Goal: Transaction & Acquisition: Book appointment/travel/reservation

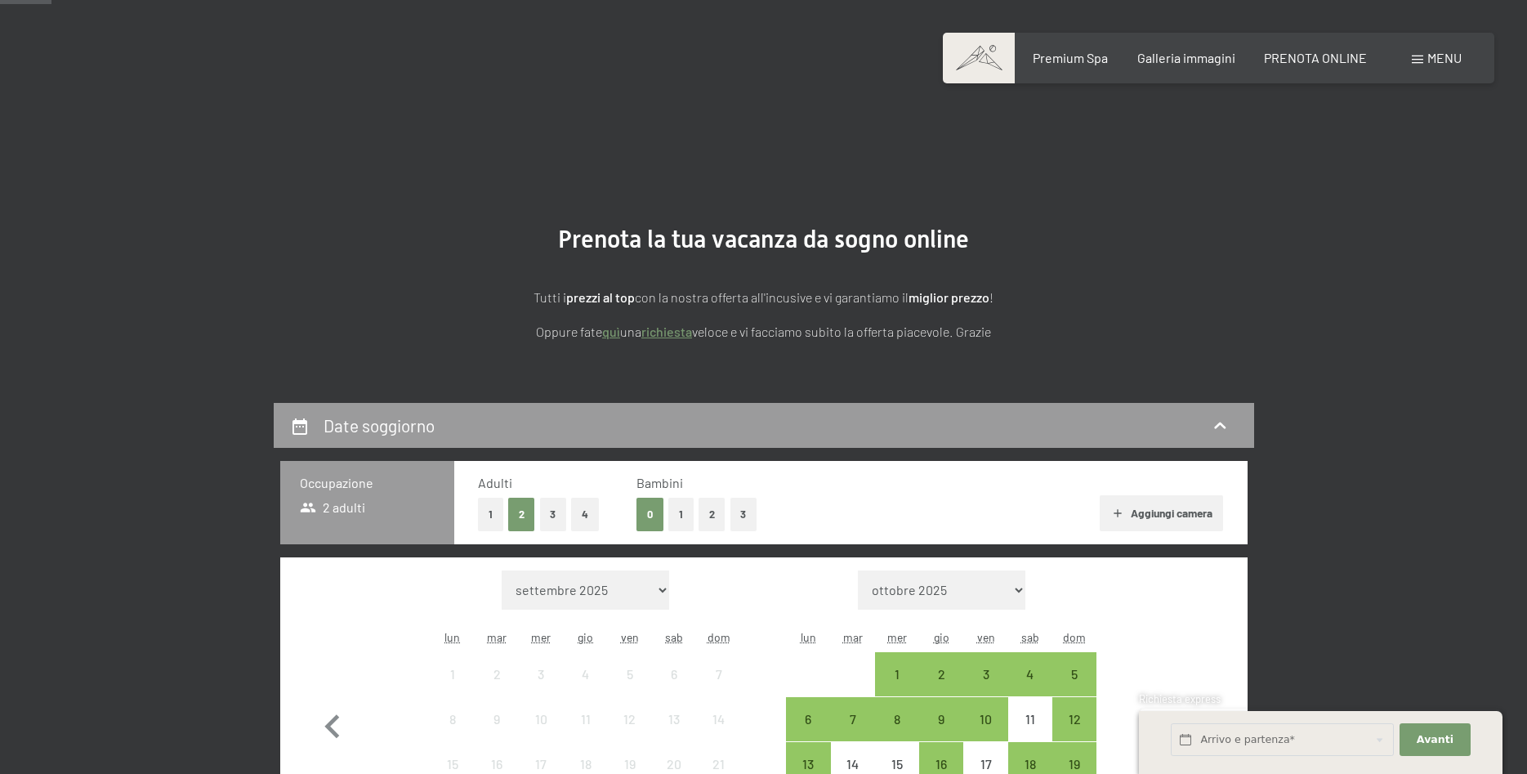
scroll to position [185, 0]
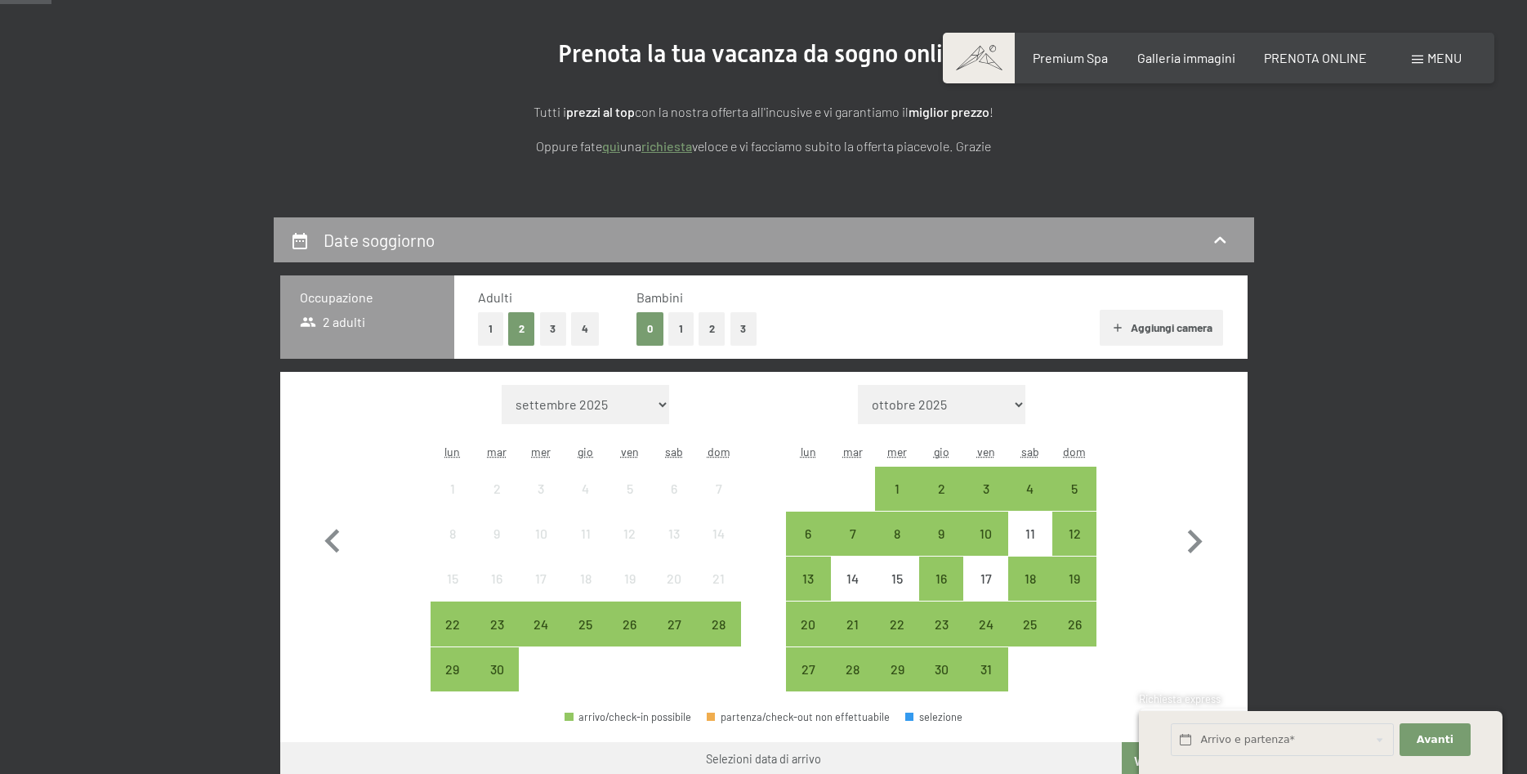
click at [749, 330] on button "3" at bounding box center [743, 328] width 27 height 33
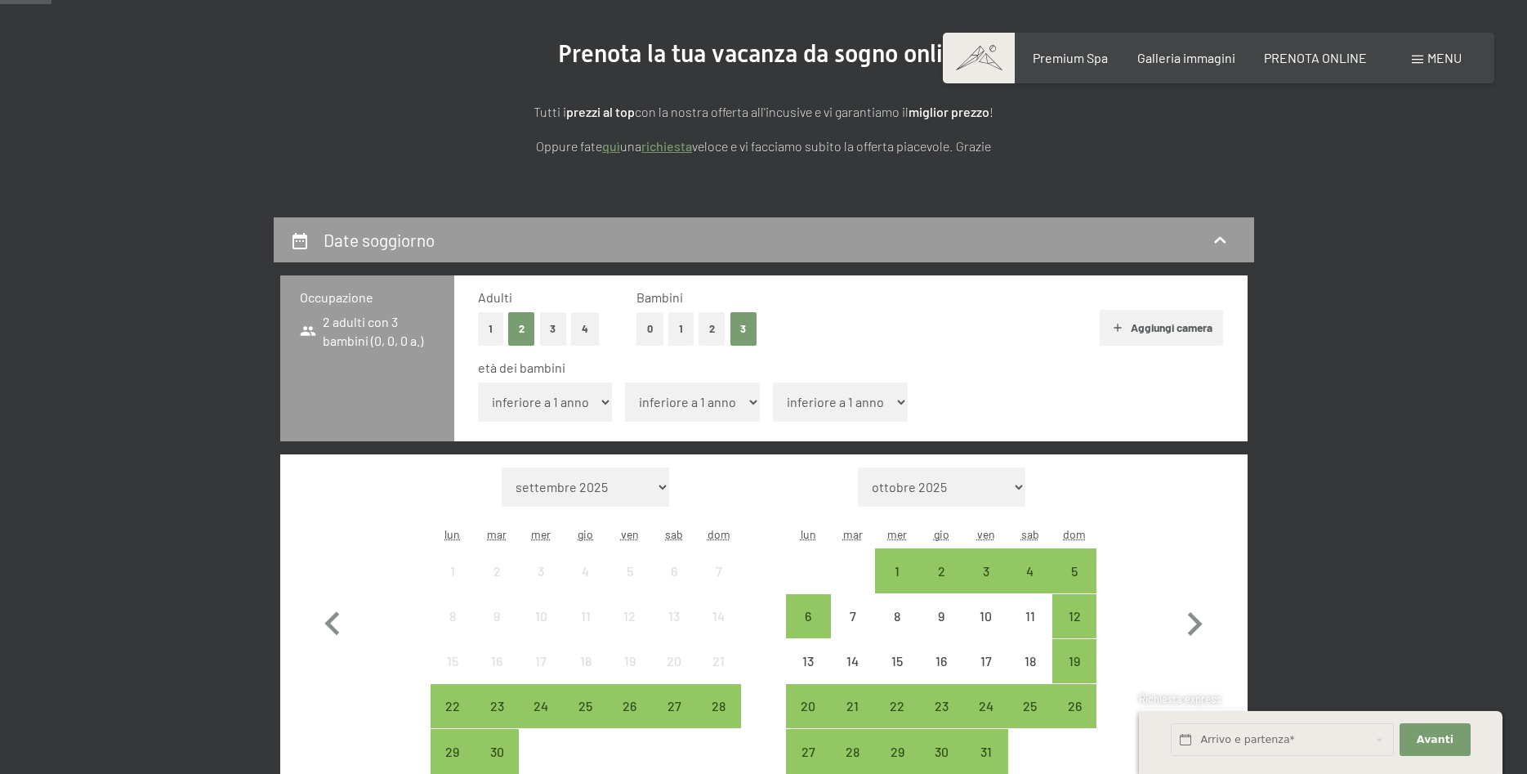
click at [478, 382] on select "inferiore a 1 anno 1 anno 2 anni 3 anni 4 anni 5 anni 6 anni 7 anni 8 anni 9 an…" at bounding box center [545, 401] width 135 height 39
select select "16"
click option "16 anni" at bounding box center [0, 0] width 0 height 0
click at [625, 382] on select "inferiore a 1 anno 1 anno 2 anni 3 anni 4 anni 5 anni 6 anni 7 anni 8 anni 9 an…" at bounding box center [692, 401] width 135 height 39
select select "13"
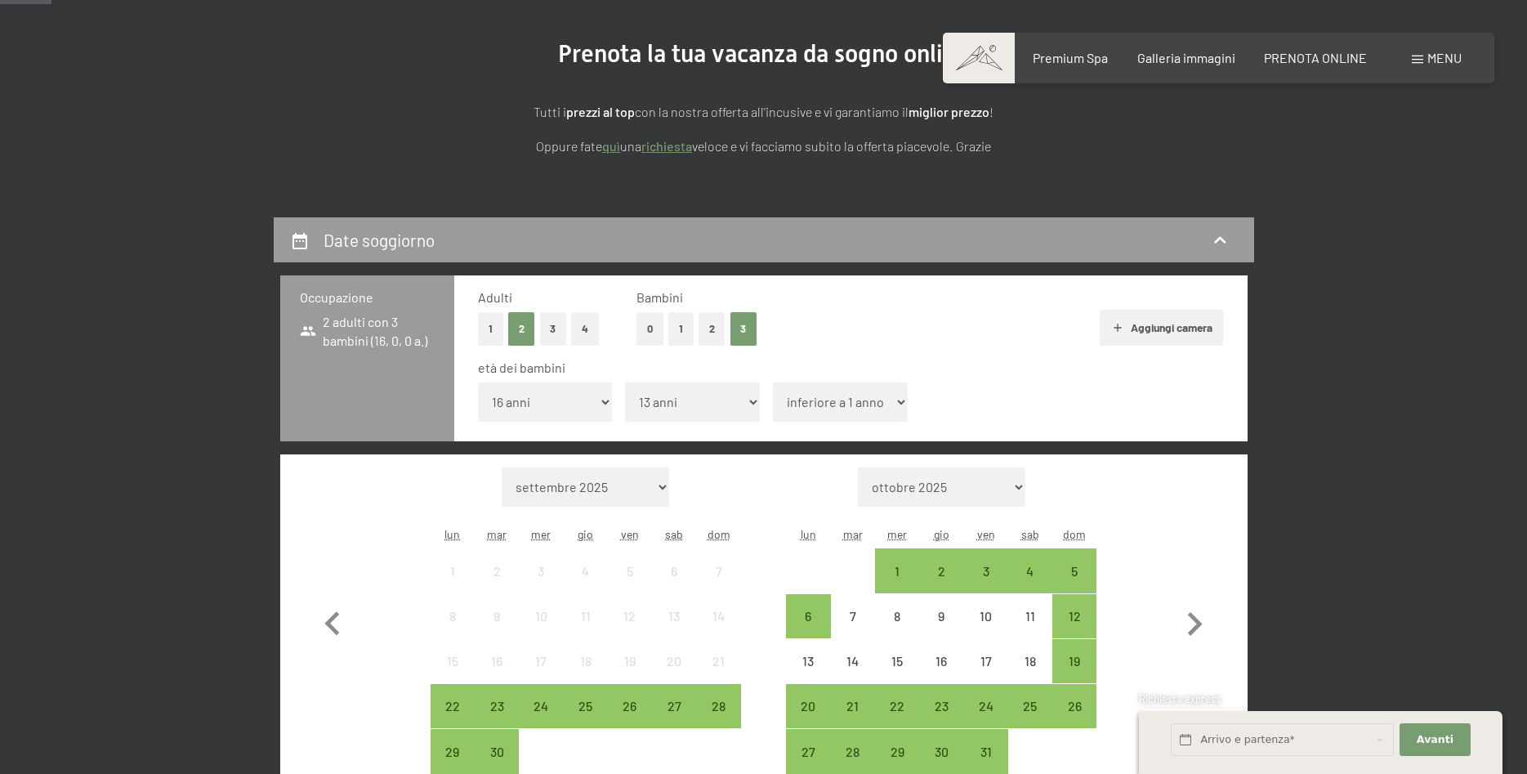
click option "13 anni" at bounding box center [0, 0] width 0 height 0
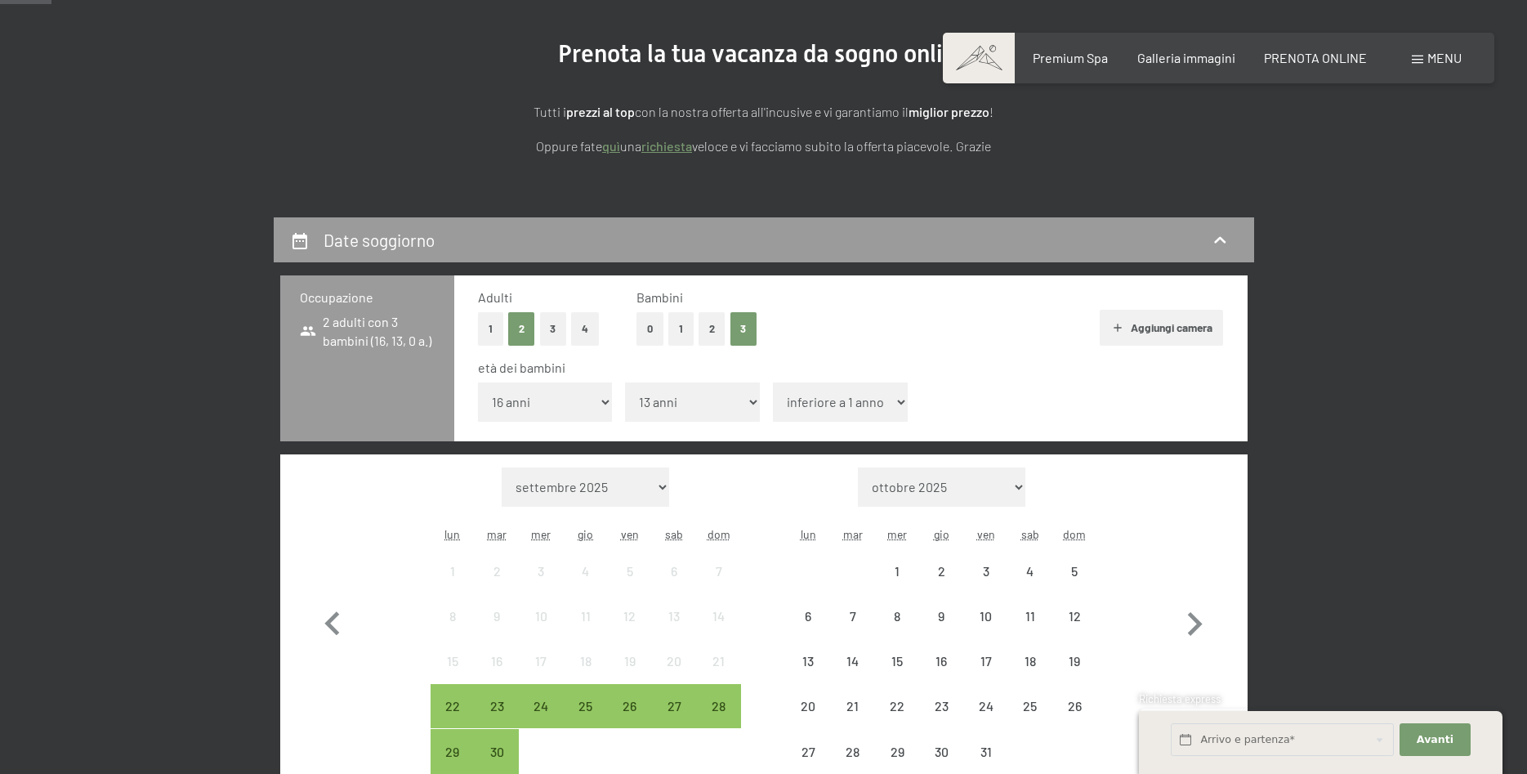
click at [773, 382] on select "inferiore a 1 anno 1 anno 2 anni 3 anni 4 anni 5 anni 6 anni 7 anni 8 anni 9 an…" at bounding box center [840, 401] width 135 height 39
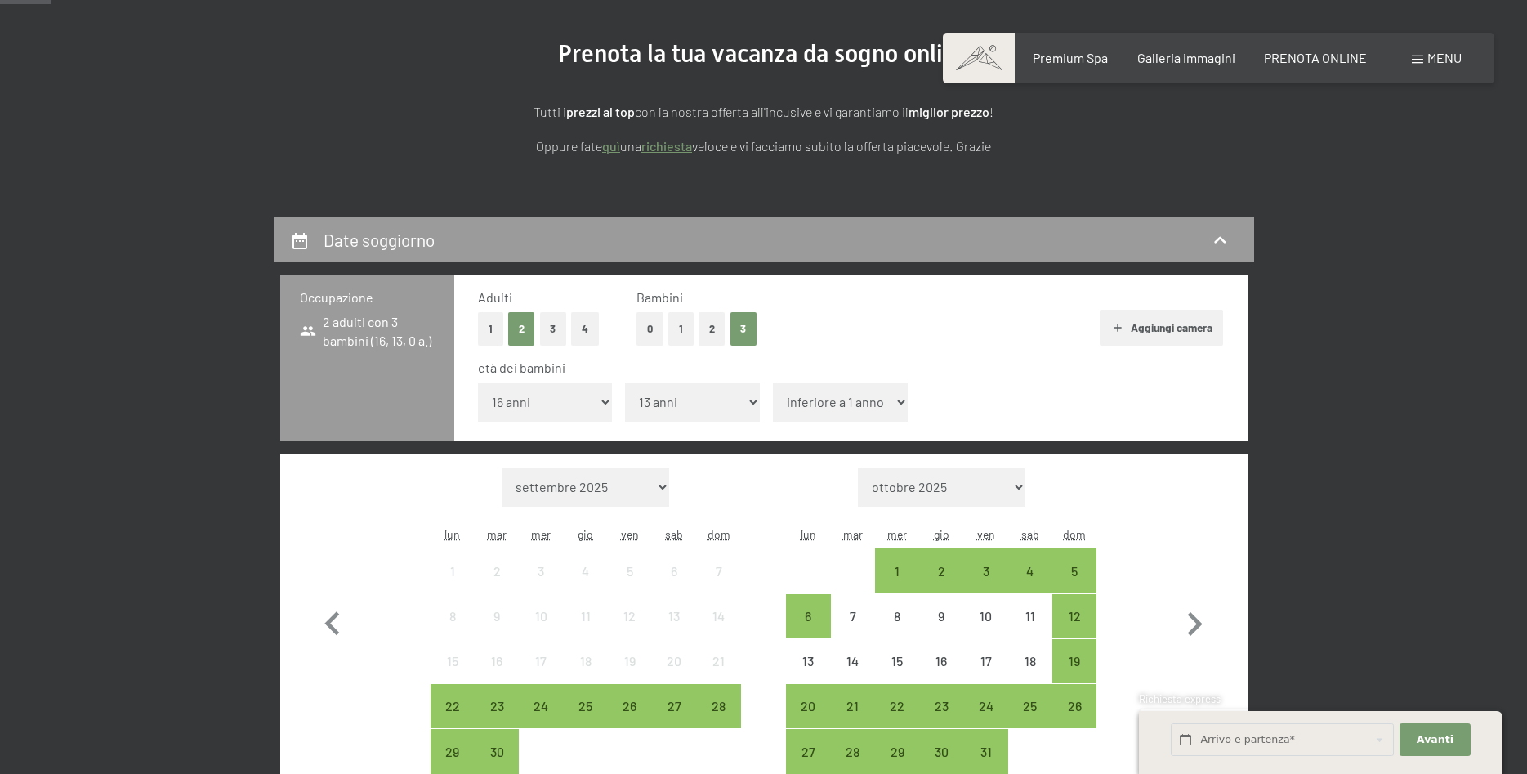
select select "13"
click option "13 anni" at bounding box center [0, 0] width 0 height 0
click at [1199, 624] on icon "button" at bounding box center [1195, 624] width 15 height 24
select select "[DATE]"
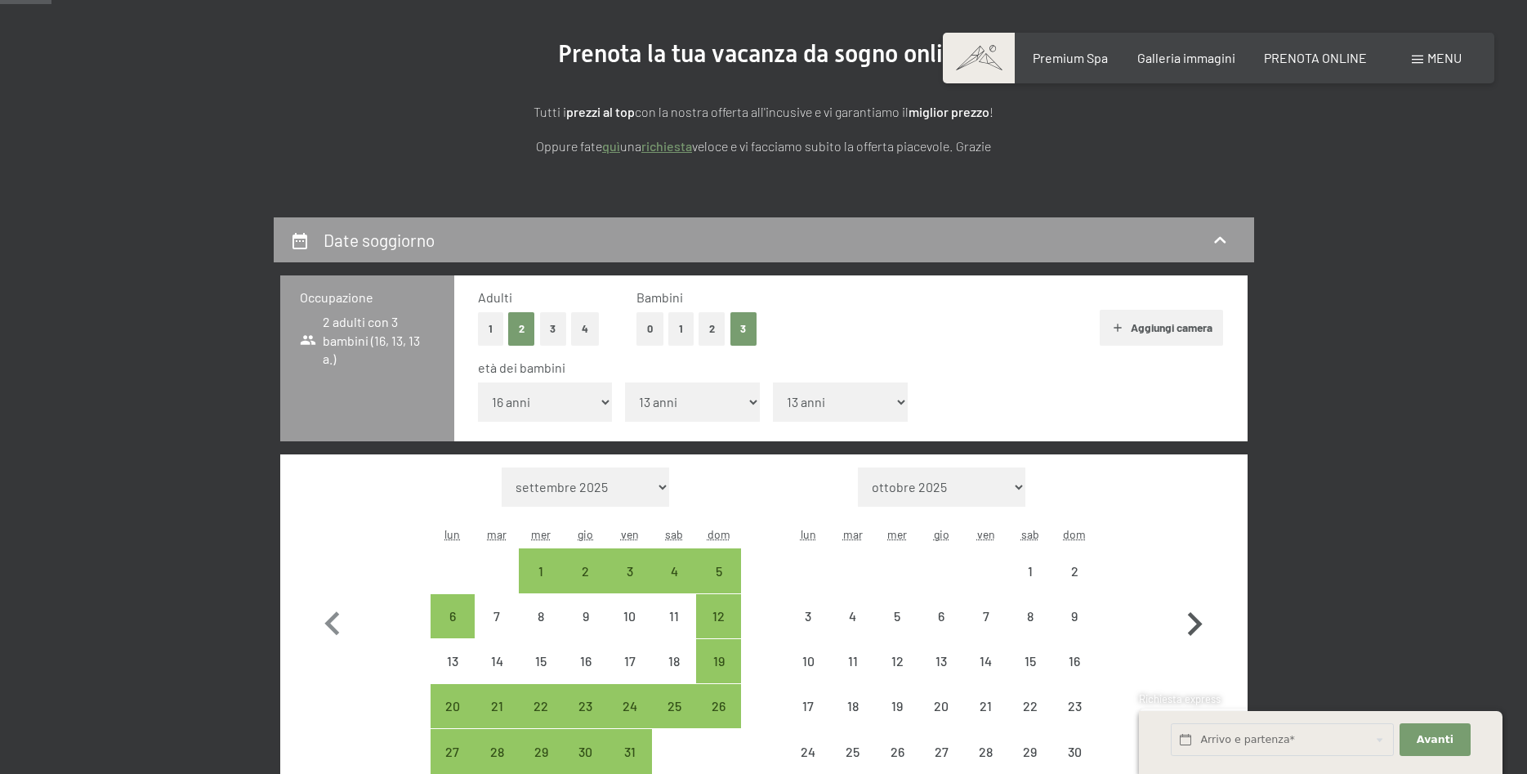
click at [1199, 624] on icon "button" at bounding box center [1195, 624] width 15 height 24
select select "[DATE]"
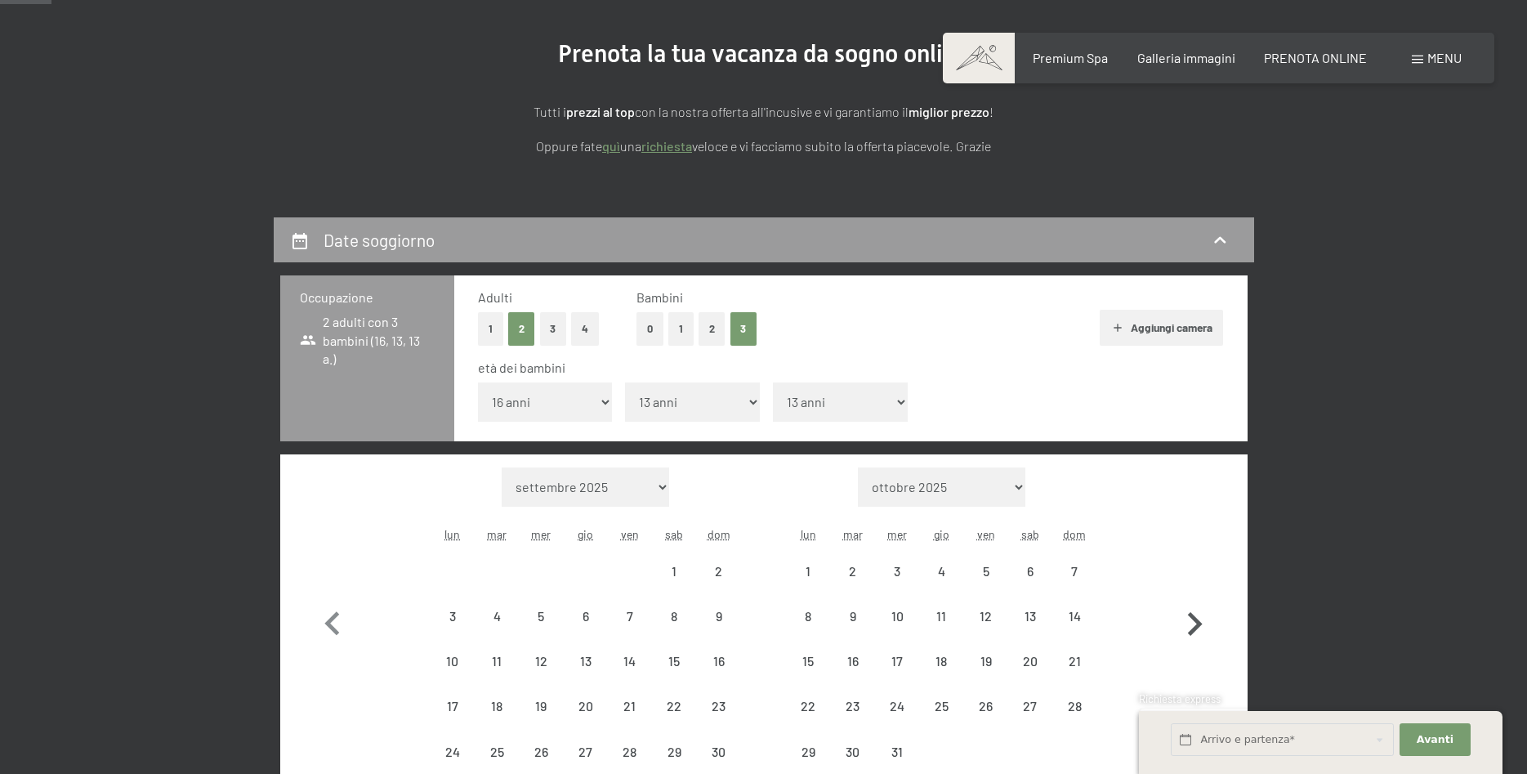
select select "[DATE]"
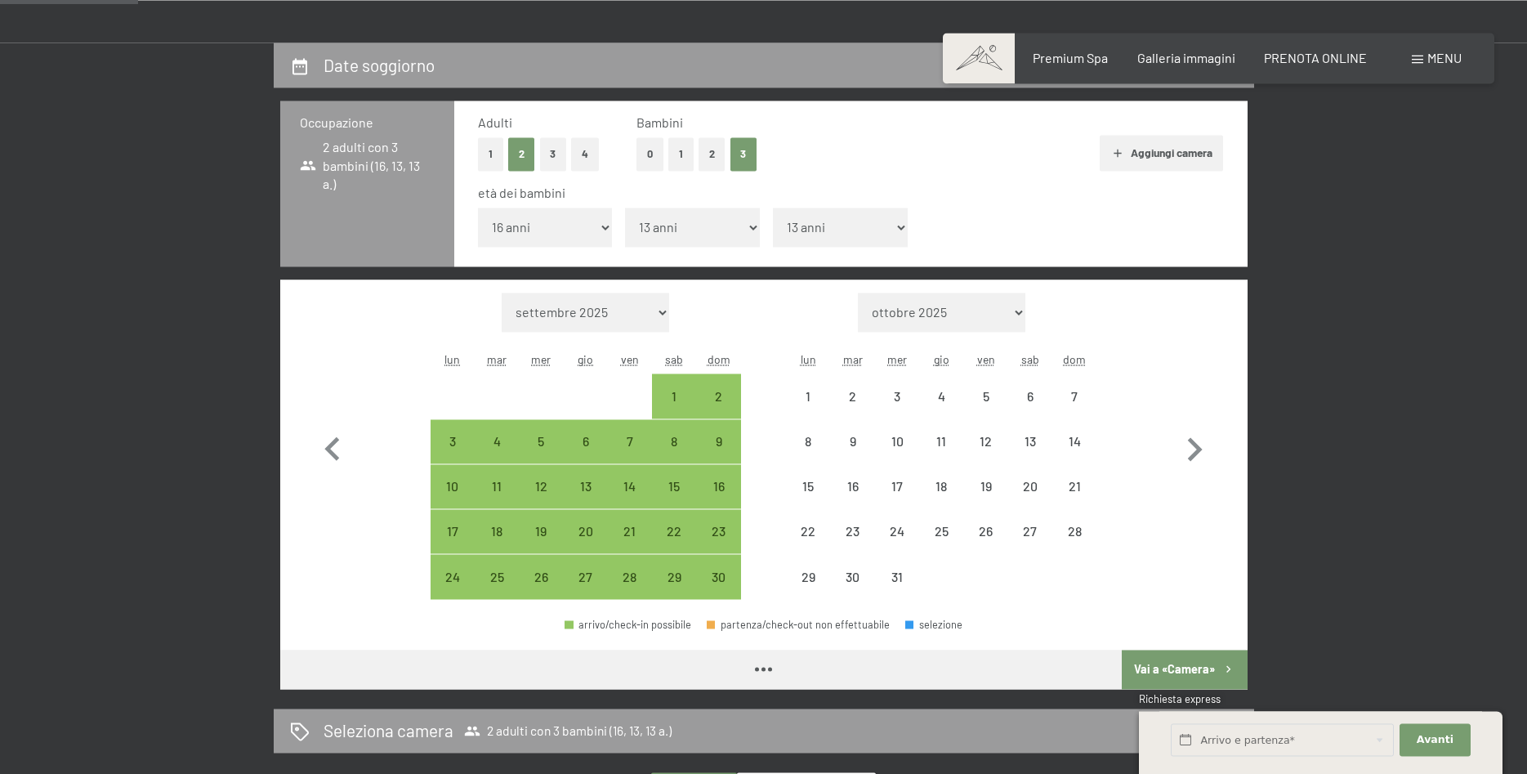
scroll to position [556, 0]
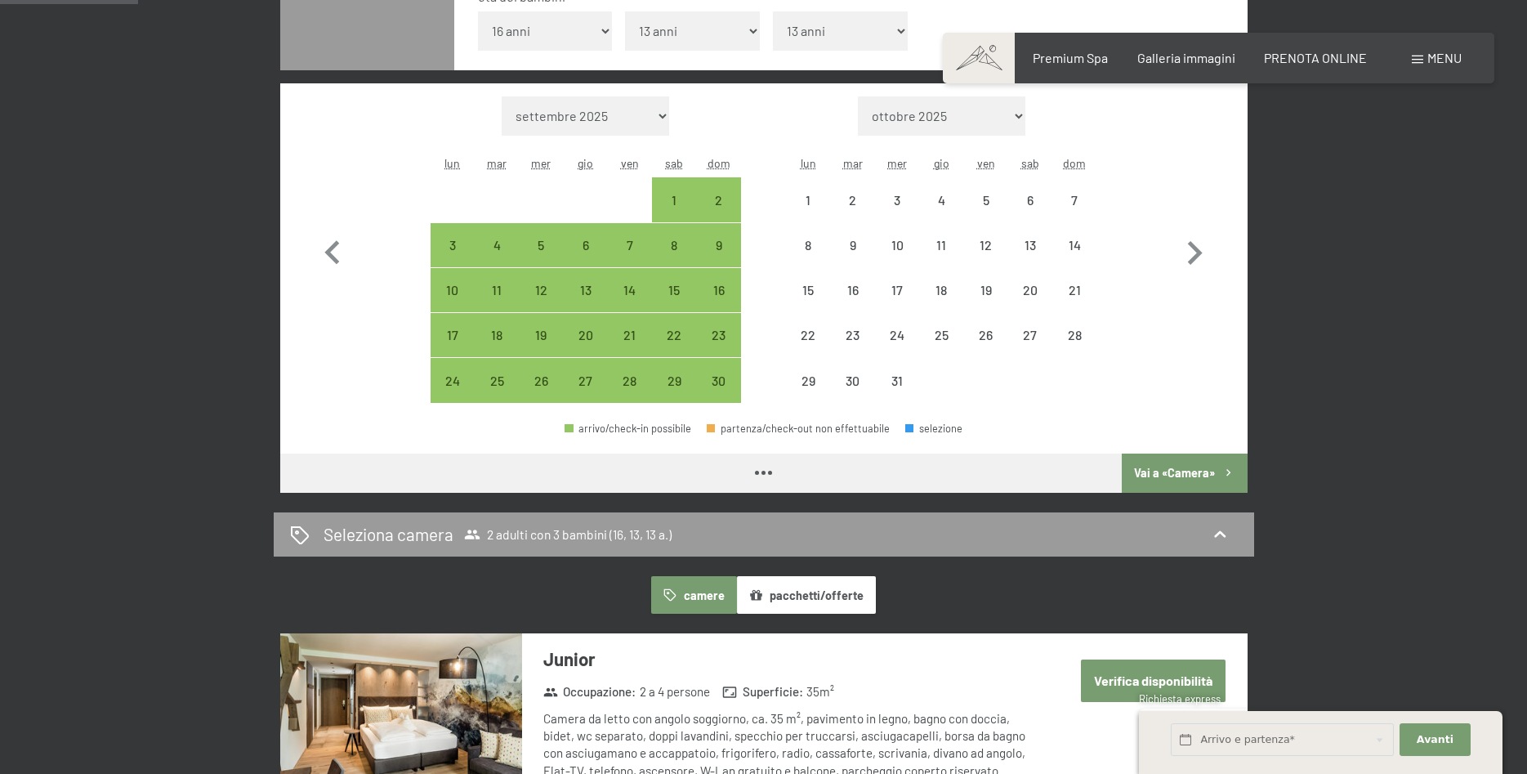
select select "[DATE]"
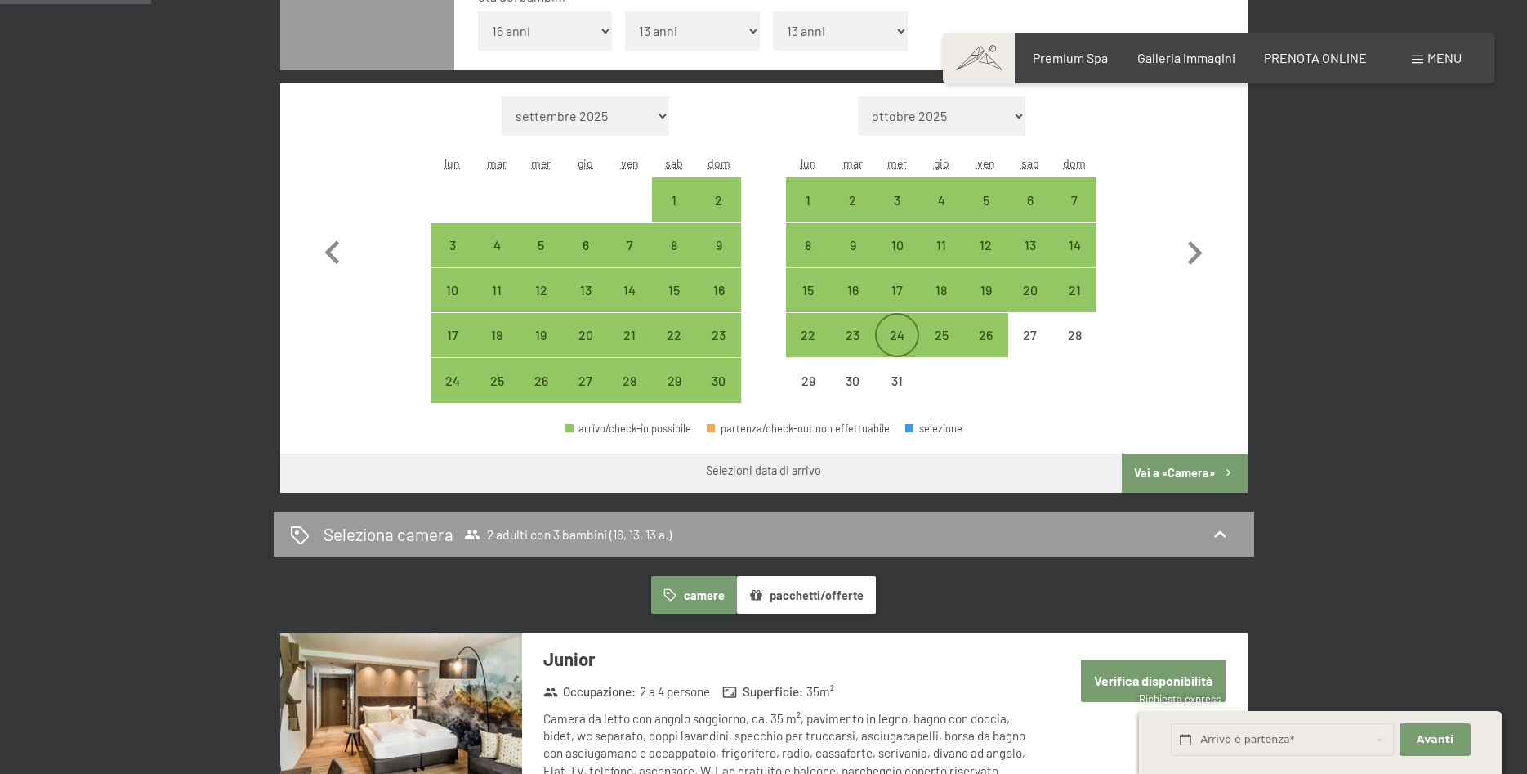
click at [890, 349] on div "24" at bounding box center [897, 348] width 41 height 41
select select "[DATE]"
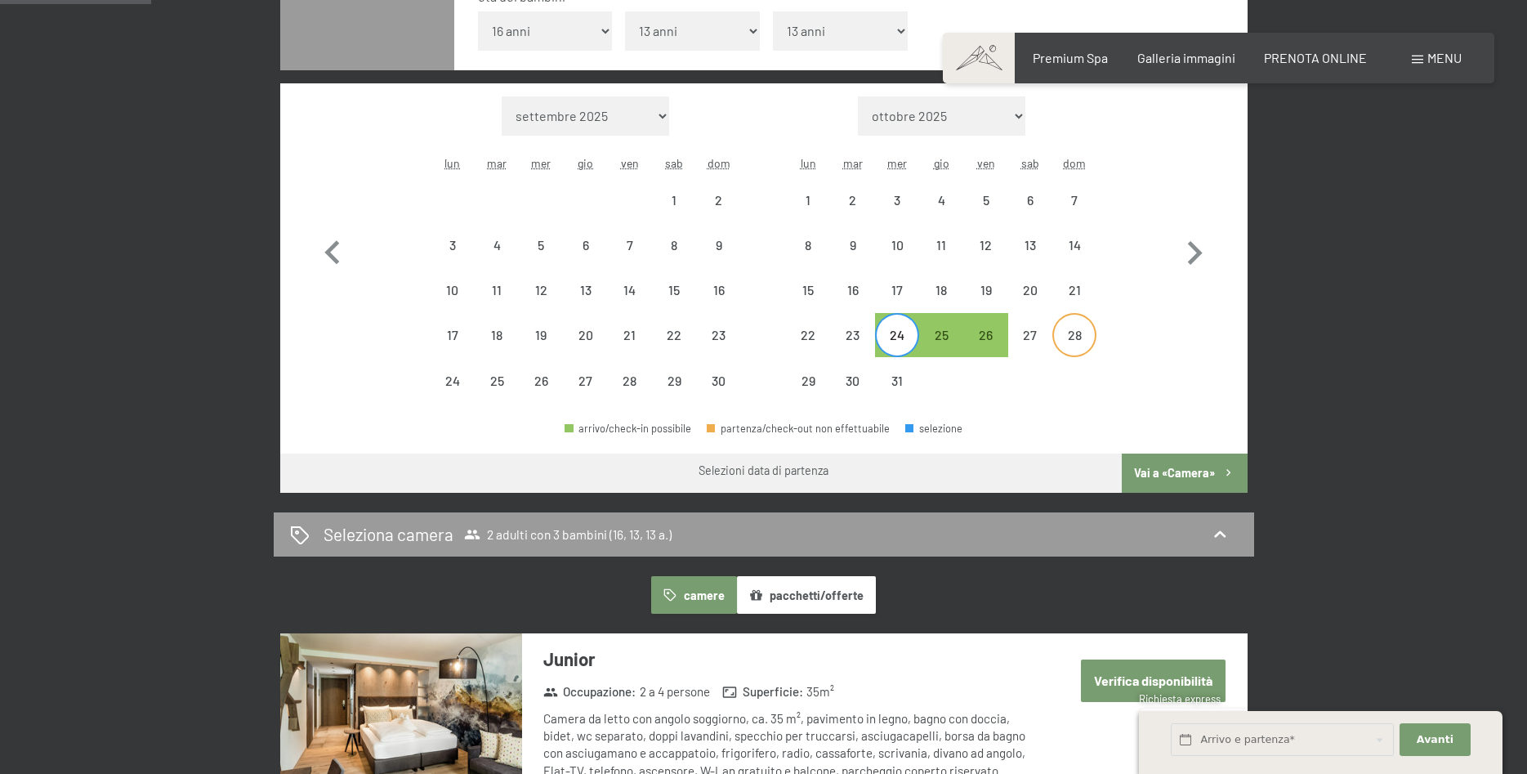
click at [1075, 351] on div "28" at bounding box center [1074, 348] width 41 height 41
select select "[DATE]"
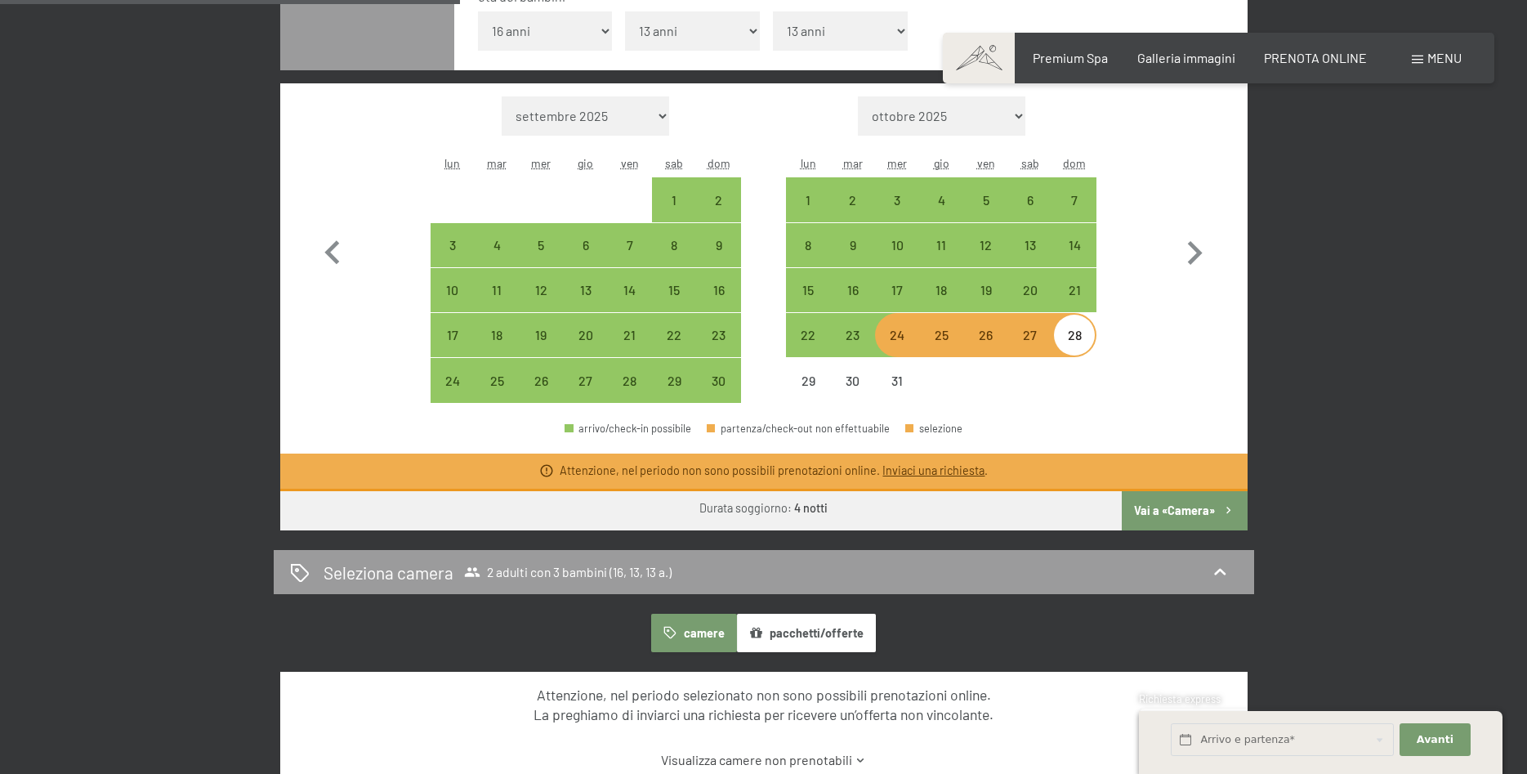
click at [696, 636] on button "camere" at bounding box center [693, 632] width 85 height 38
click at [535, 569] on span "2 adulti con 3 bambini (16, 13, 13 a.)" at bounding box center [567, 572] width 207 height 16
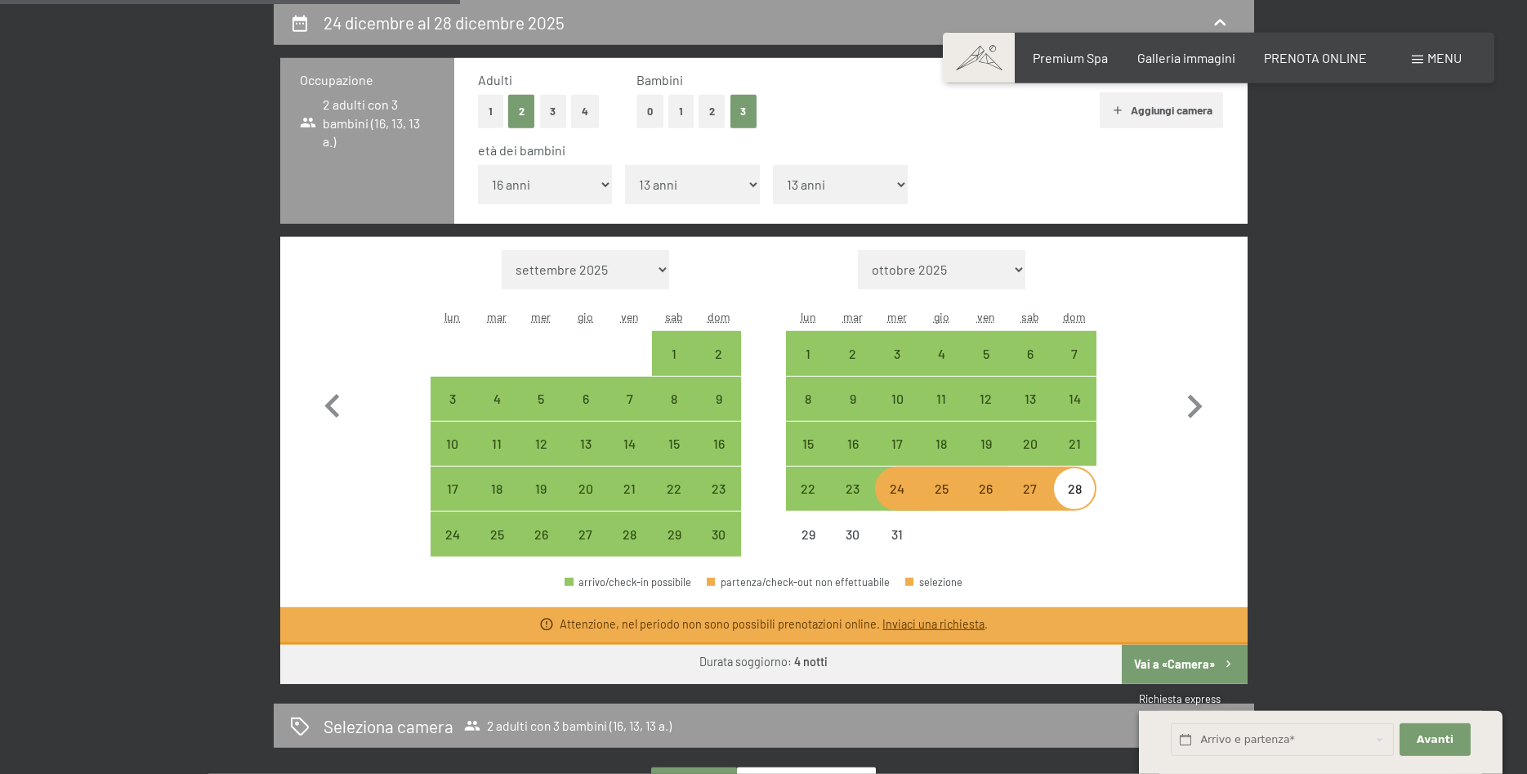
select select "[DATE]"
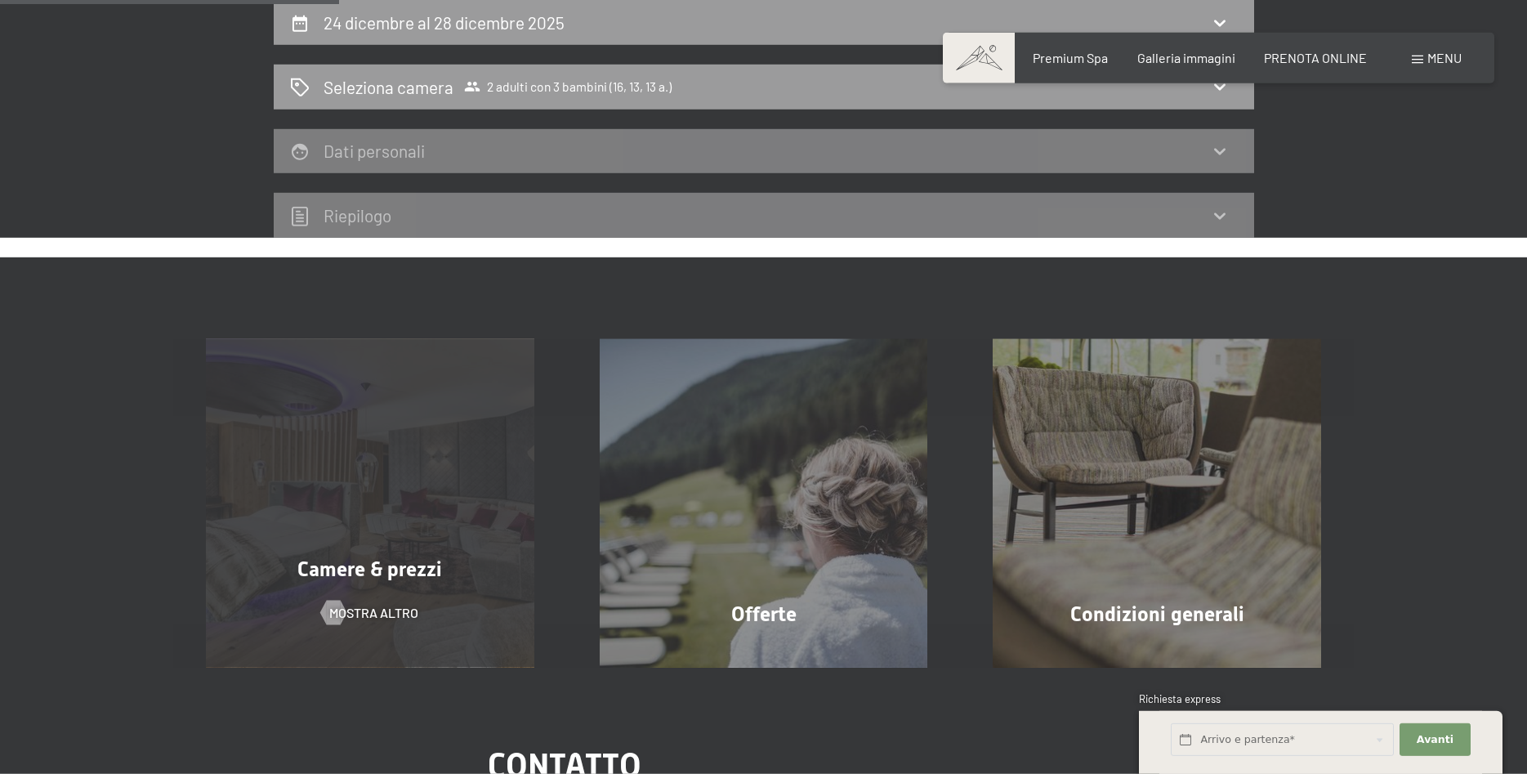
click at [406, 520] on div "Camere & prezzi mostra altro" at bounding box center [370, 503] width 394 height 328
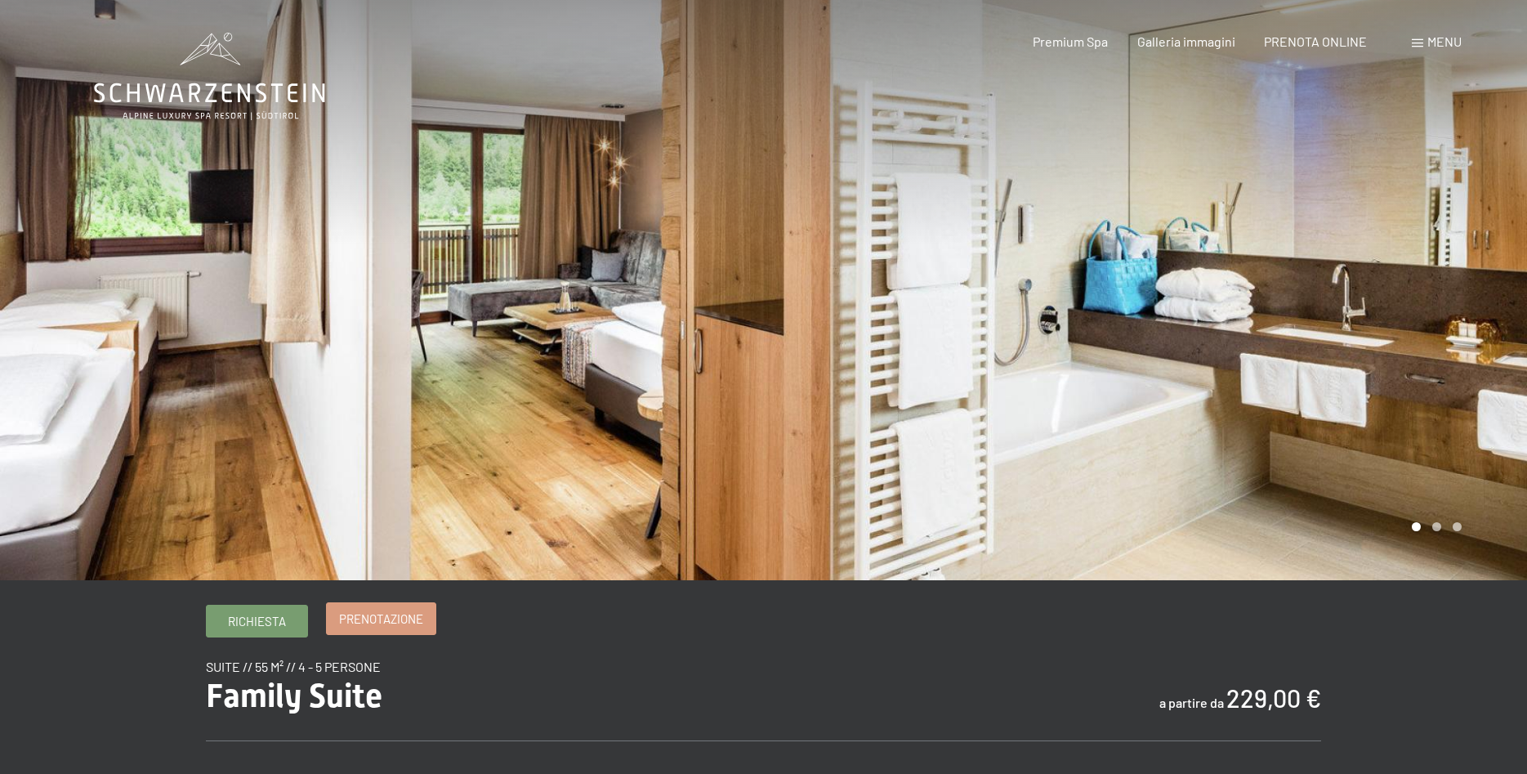
click at [376, 618] on span "Prenotazione" at bounding box center [381, 618] width 84 height 17
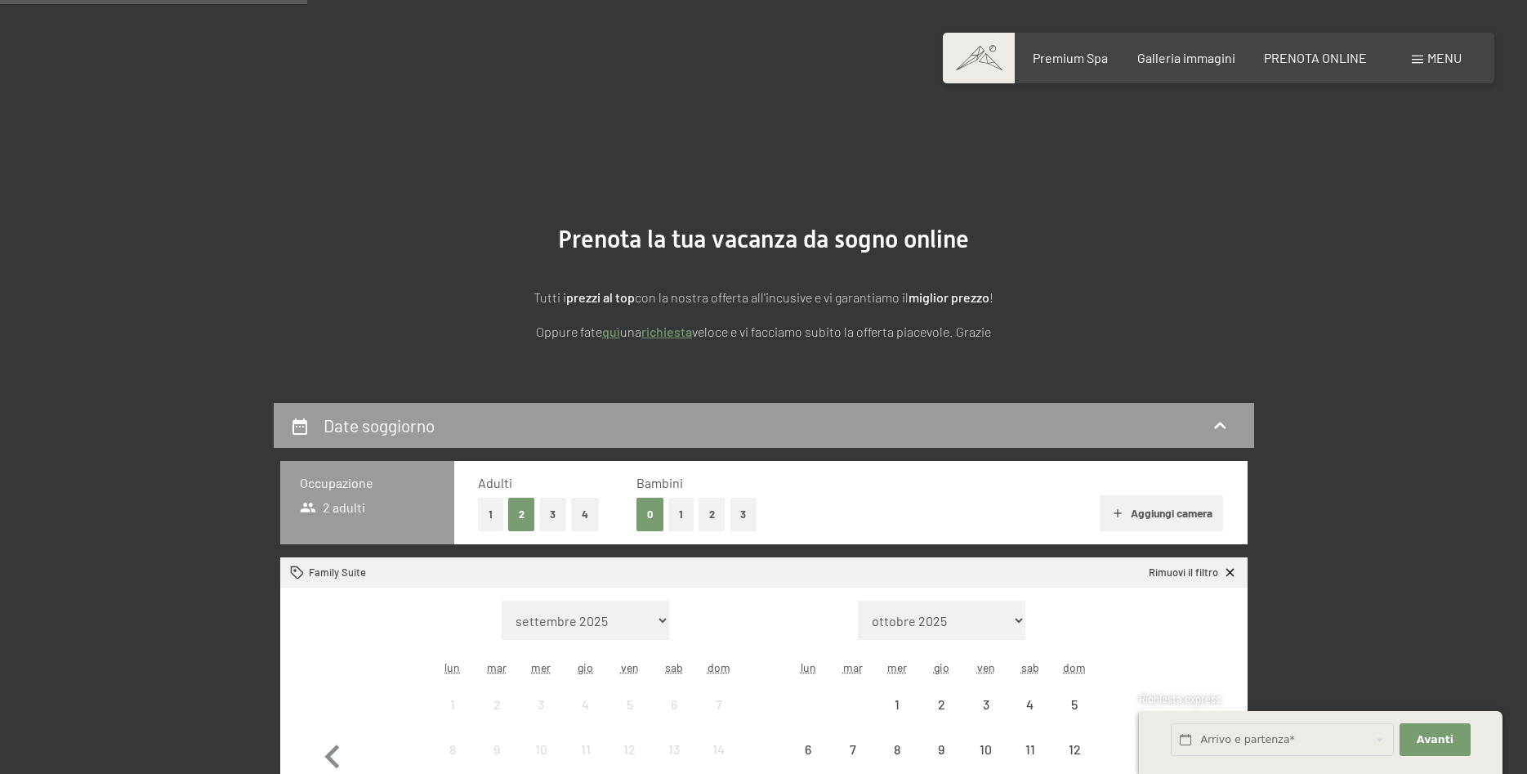
scroll to position [371, 0]
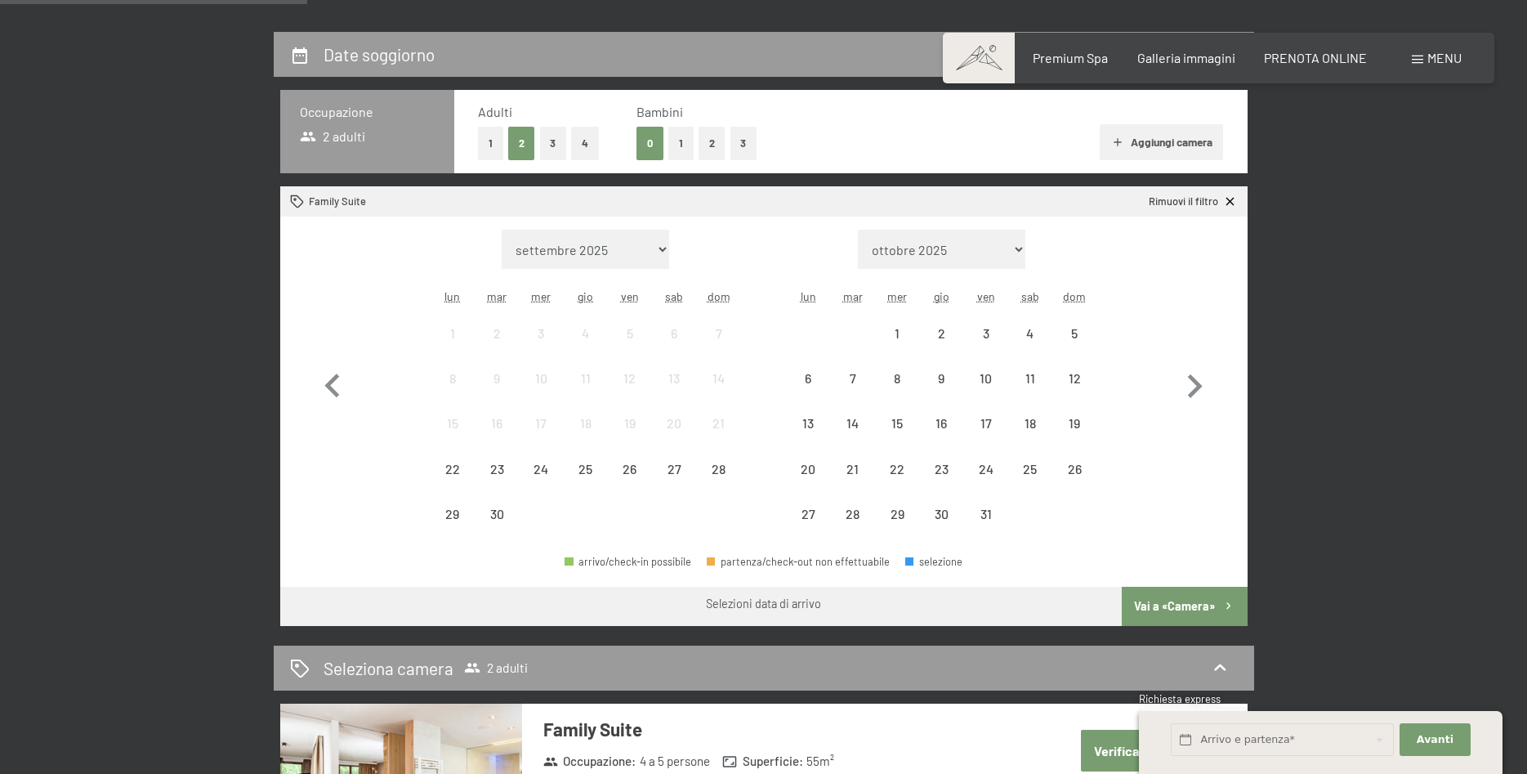
click at [743, 145] on button "3" at bounding box center [743, 143] width 27 height 33
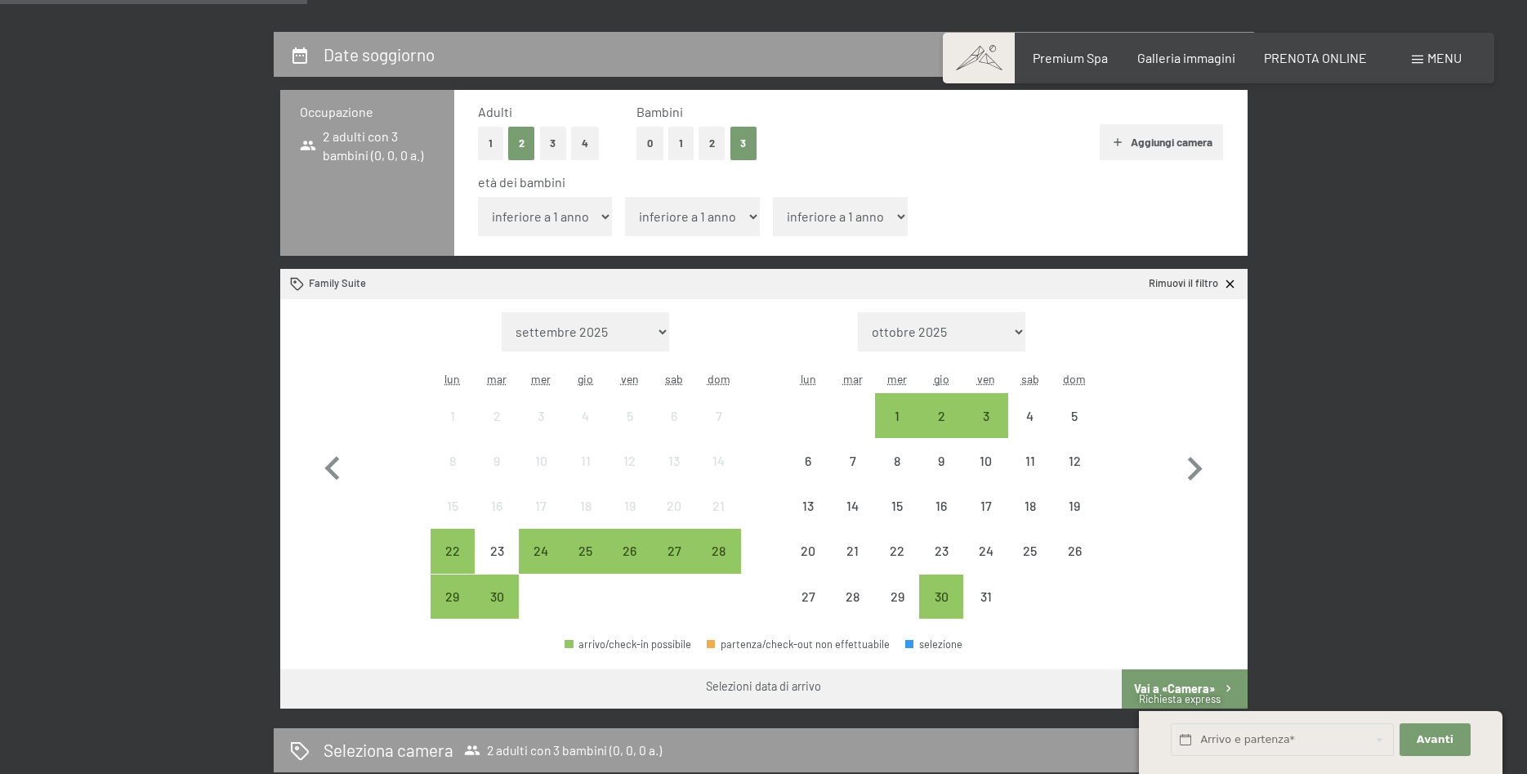
click at [478, 197] on select "inferiore a 1 anno 1 anno 2 anni 3 anni 4 anni 5 anni 6 anni 7 anni 8 anni 9 an…" at bounding box center [545, 216] width 135 height 39
select select "16"
click option "16 anni" at bounding box center [0, 0] width 0 height 0
click at [625, 197] on select "inferiore a 1 anno 1 anno 2 anni 3 anni 4 anni 5 anni 6 anni 7 anni 8 anni 9 an…" at bounding box center [692, 216] width 135 height 39
select select "13"
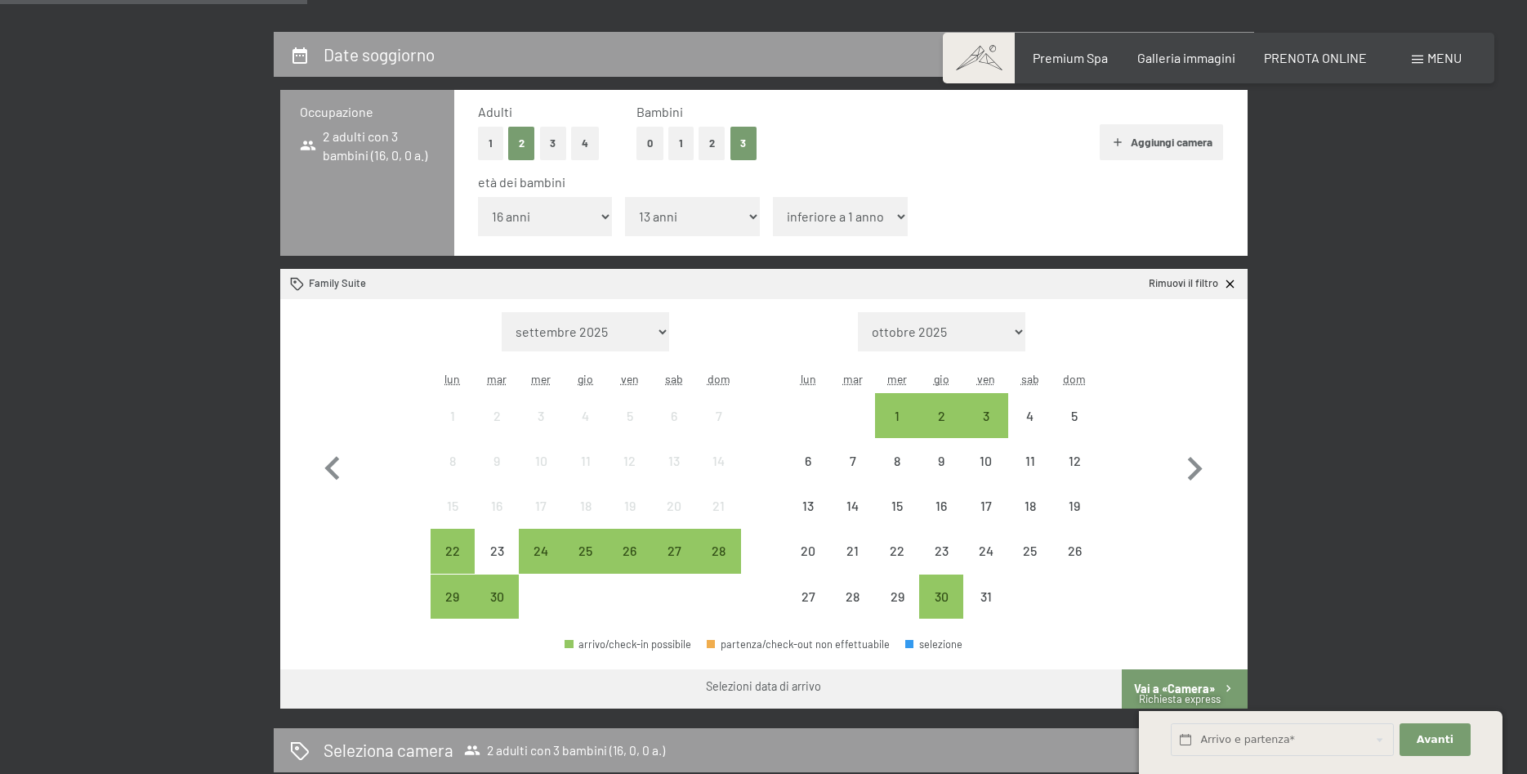
click option "13 anni" at bounding box center [0, 0] width 0 height 0
click at [773, 197] on select "inferiore a 1 anno 1 anno 2 anni 3 anni 4 anni 5 anni 6 anni 7 anni 8 anni 9 an…" at bounding box center [840, 216] width 135 height 39
select select "13"
click option "13 anni" at bounding box center [0, 0] width 0 height 0
click at [1198, 463] on icon "button" at bounding box center [1194, 468] width 47 height 47
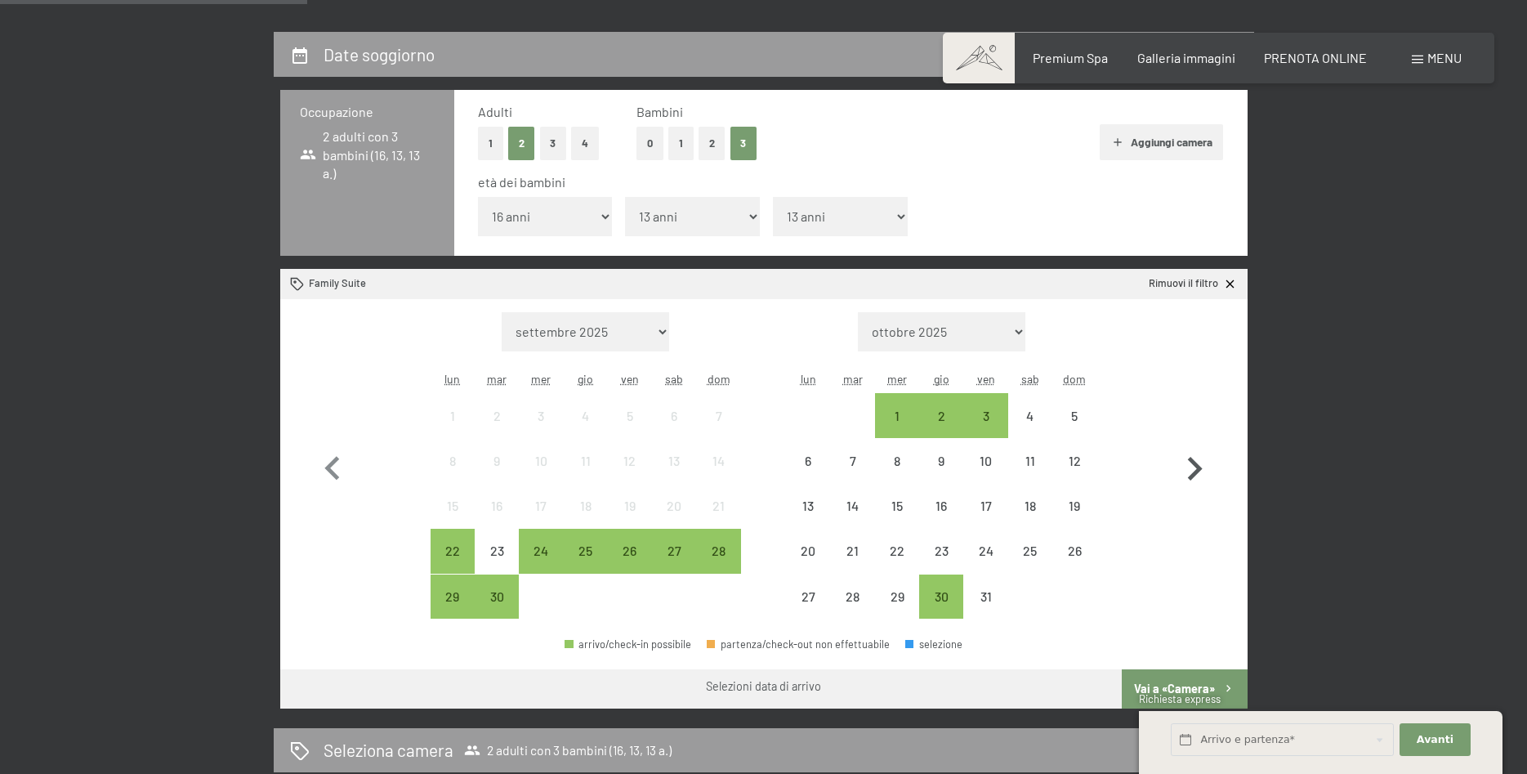
select select "[DATE]"
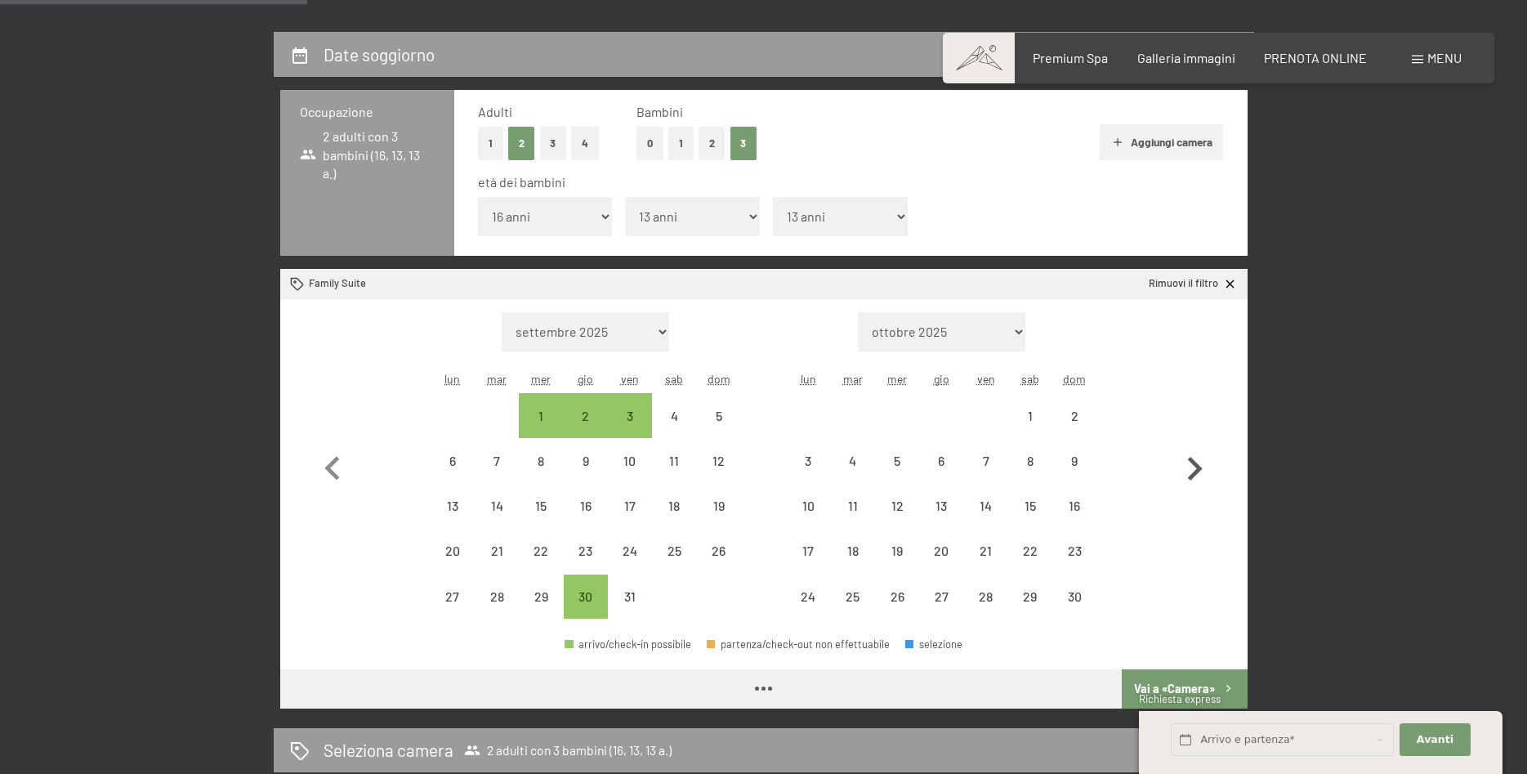
click at [1198, 463] on icon "button" at bounding box center [1194, 468] width 47 height 47
select select "[DATE]"
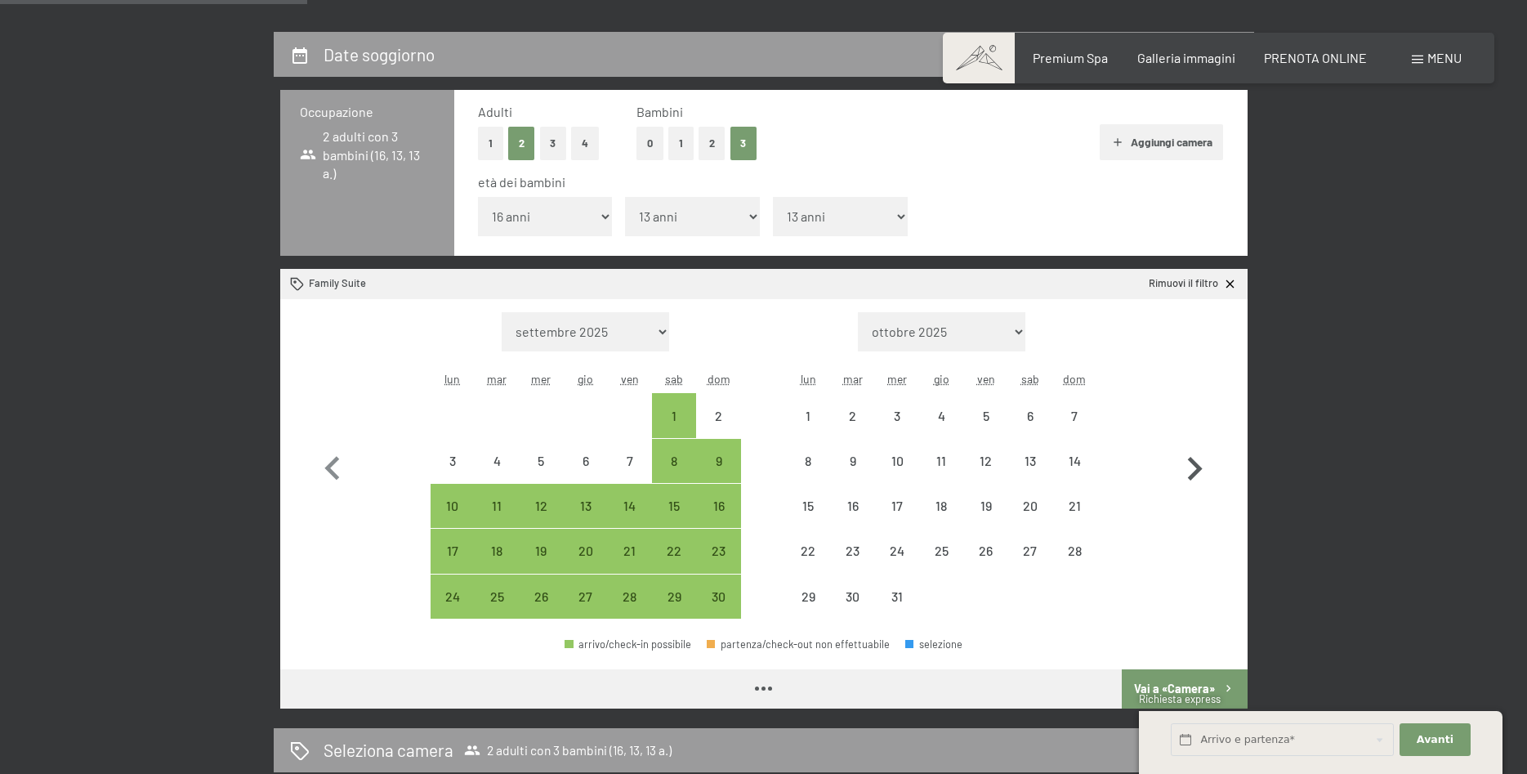
select select "[DATE]"
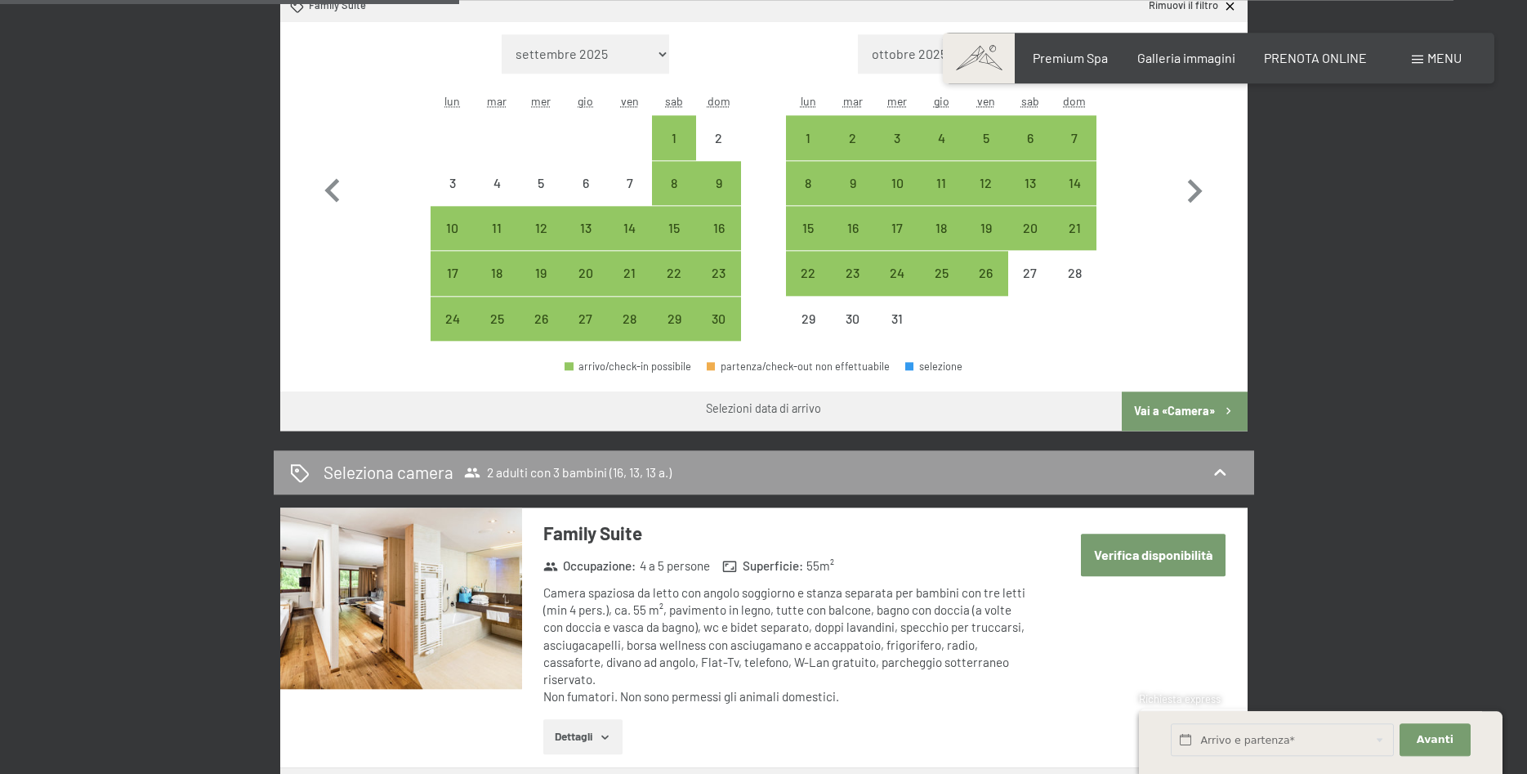
scroll to position [556, 0]
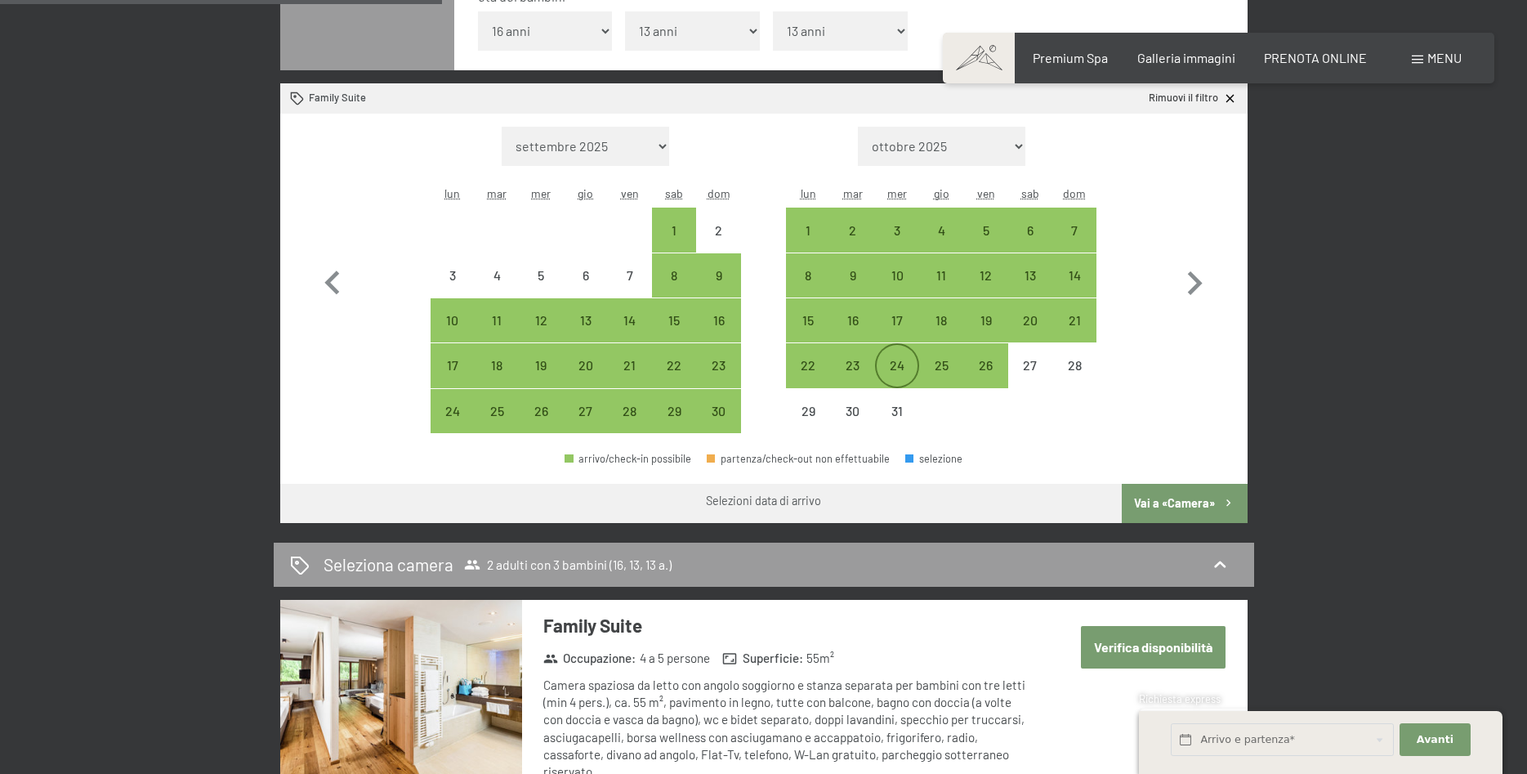
click at [881, 373] on div "24" at bounding box center [897, 379] width 41 height 41
select select "[DATE]"
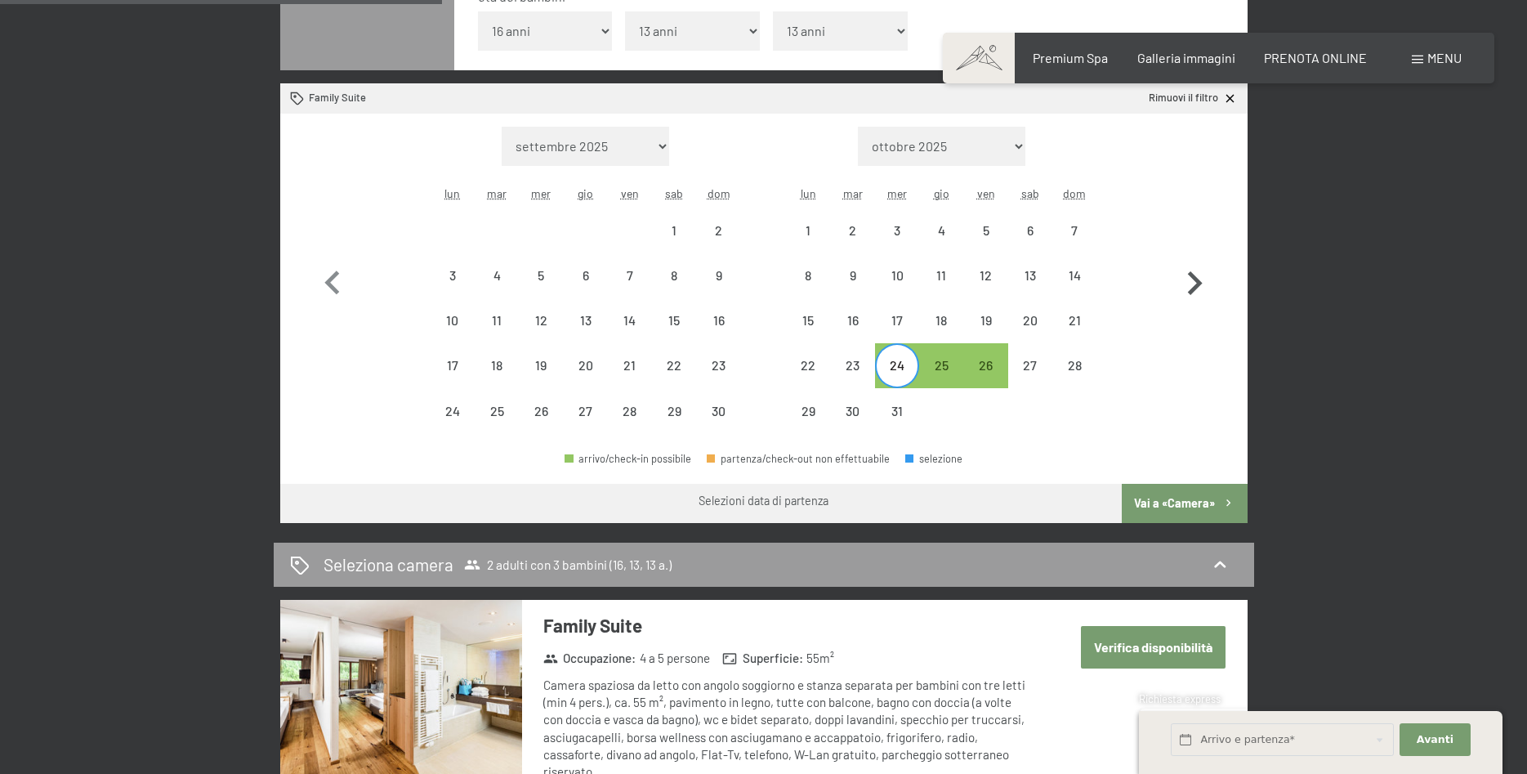
click at [1184, 290] on icon "button" at bounding box center [1194, 283] width 47 height 47
select select "[DATE]"
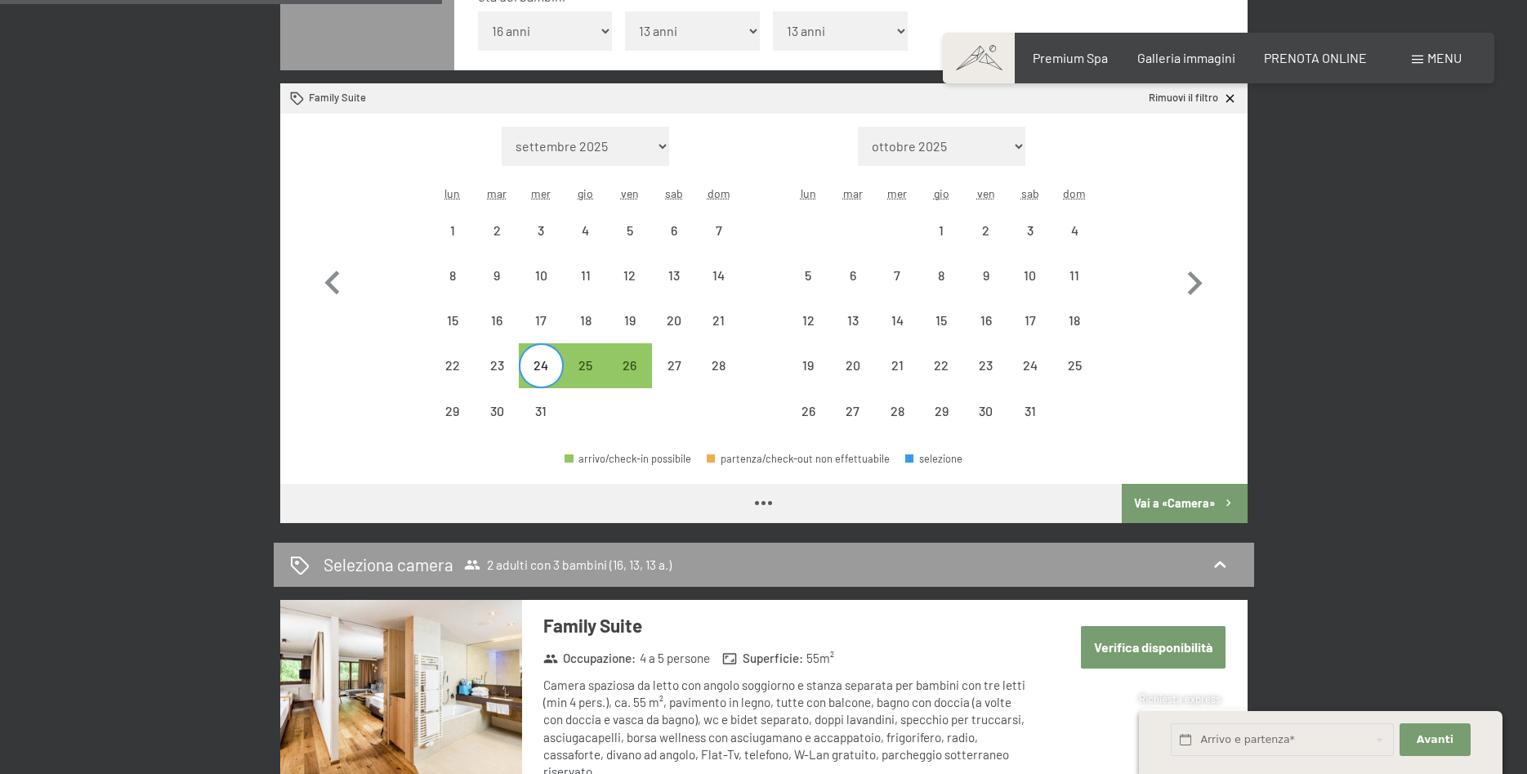
select select "[DATE]"
click at [727, 368] on div "28" at bounding box center [718, 379] width 41 height 41
select select "[DATE]"
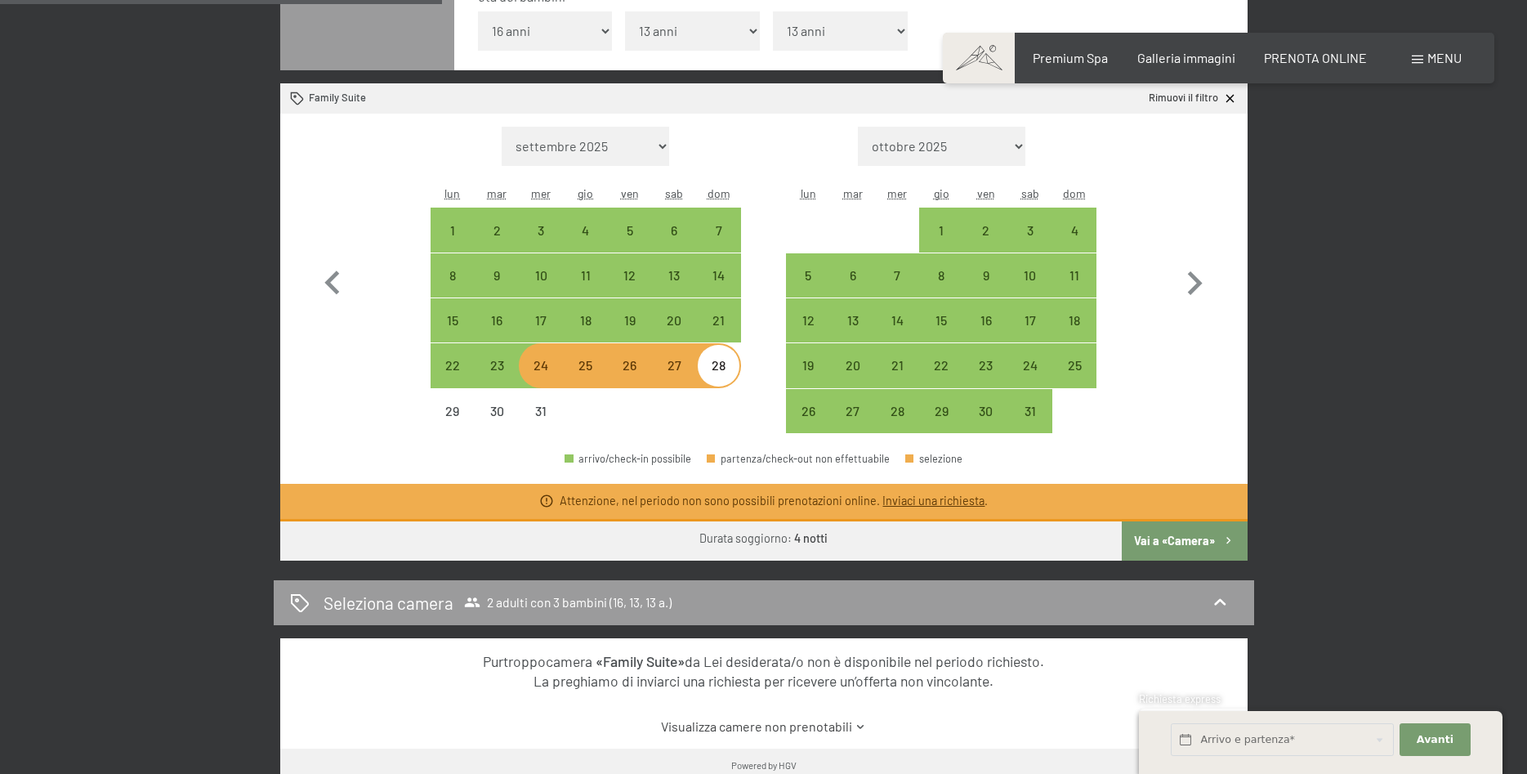
click at [543, 364] on div "24" at bounding box center [540, 379] width 41 height 41
select select "[DATE]"
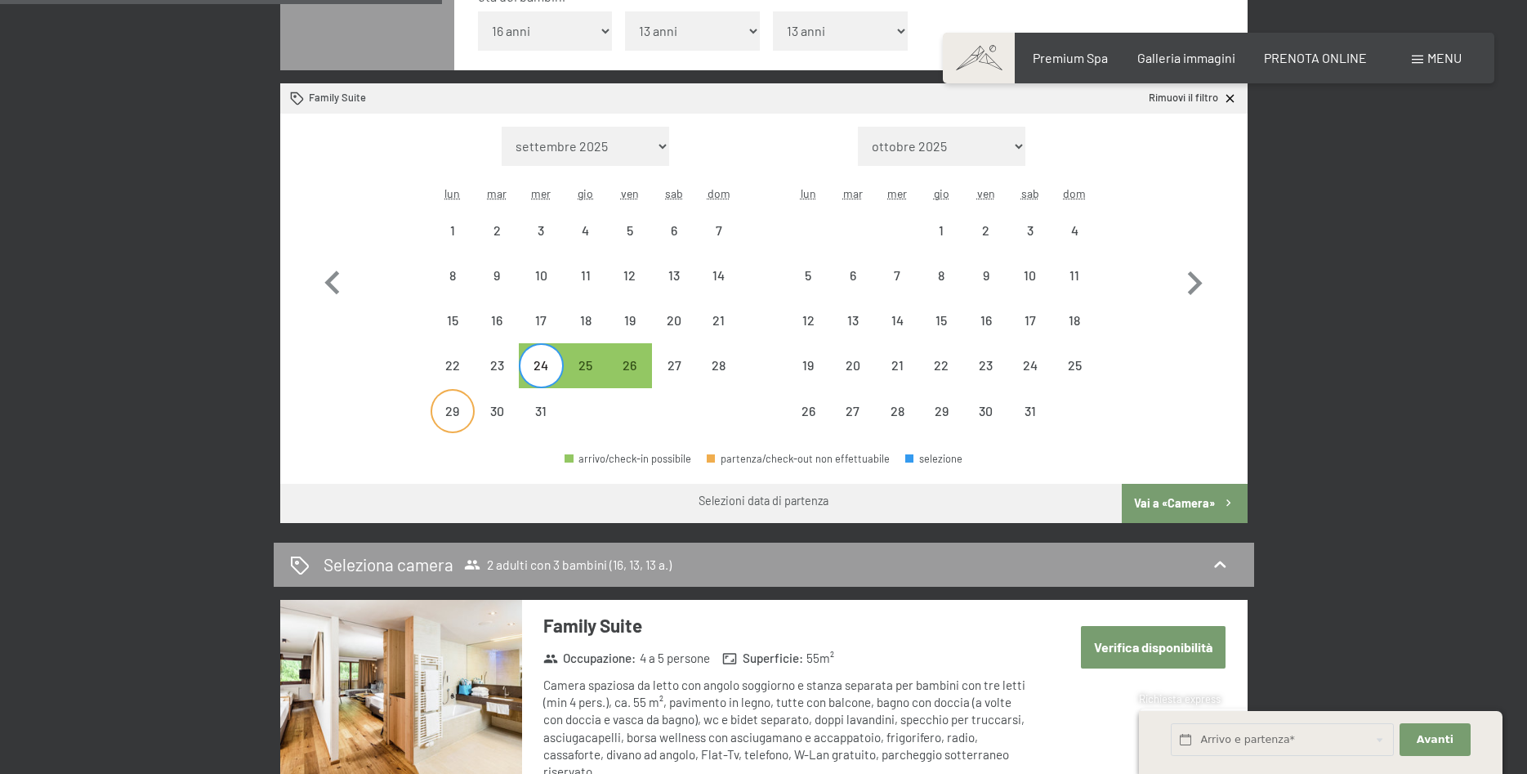
click at [448, 412] on div "29" at bounding box center [452, 424] width 41 height 41
select select "[DATE]"
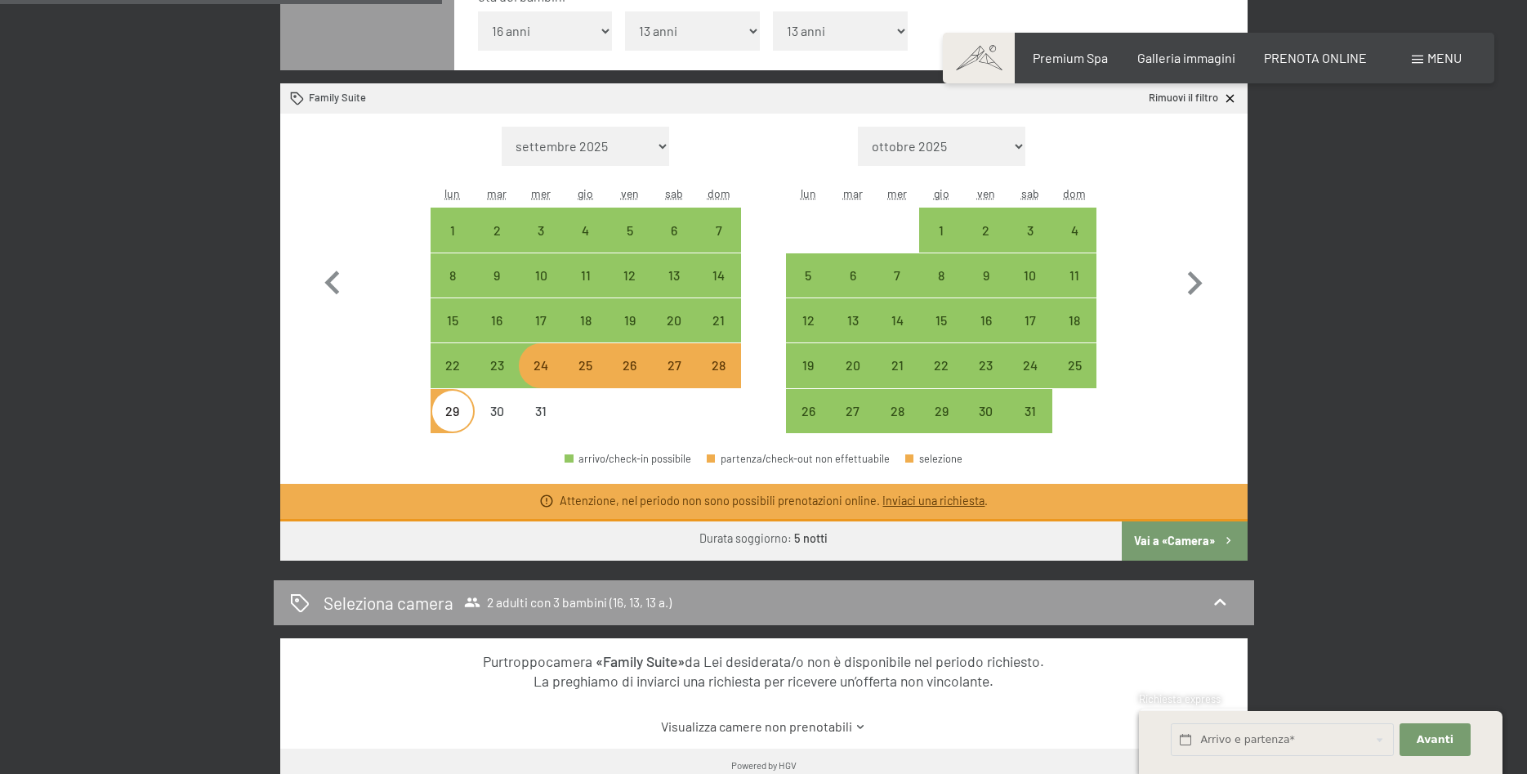
click at [542, 371] on div "24" at bounding box center [540, 379] width 41 height 41
select select "[DATE]"
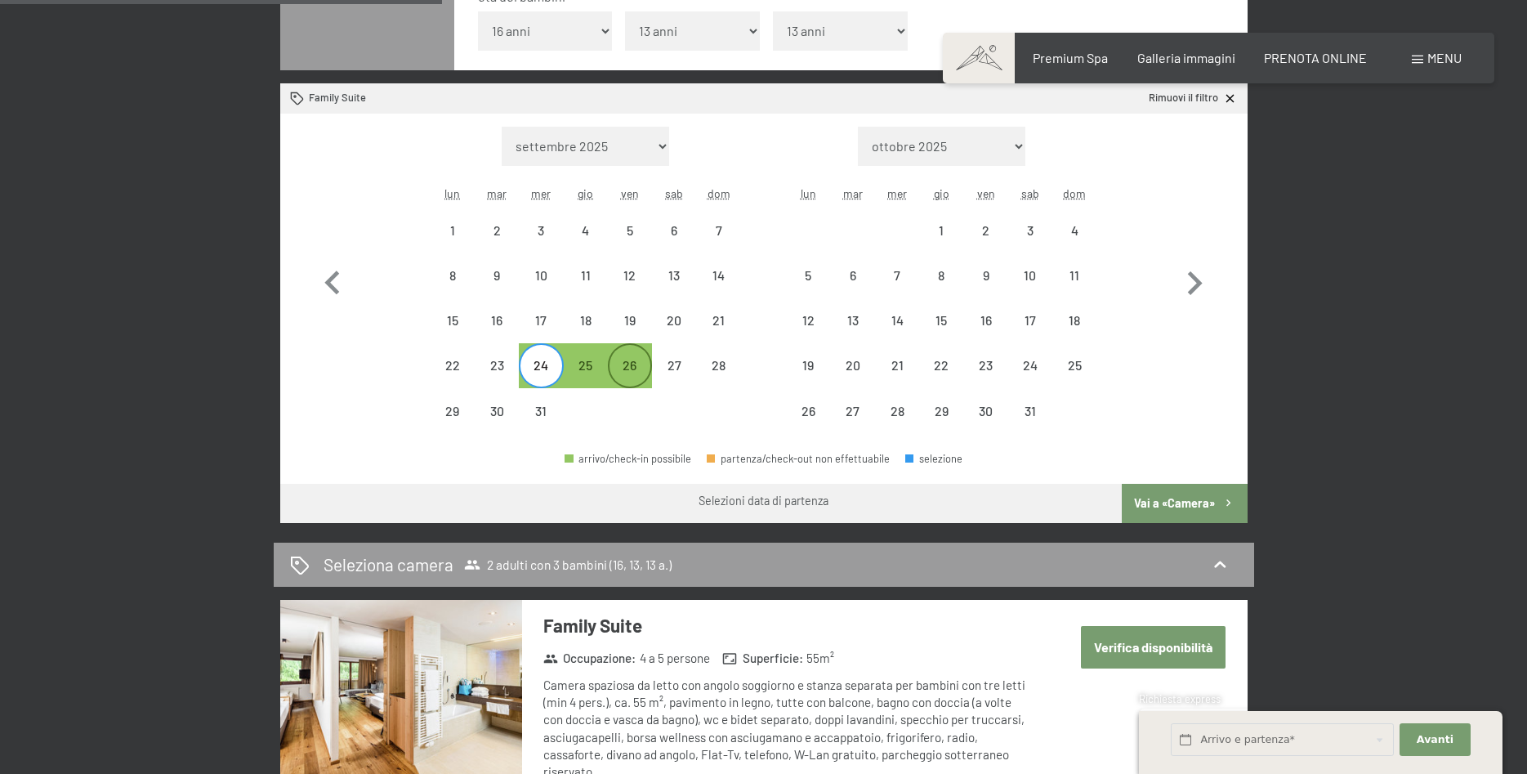
click at [616, 374] on div "26" at bounding box center [629, 379] width 41 height 41
select select "[DATE]"
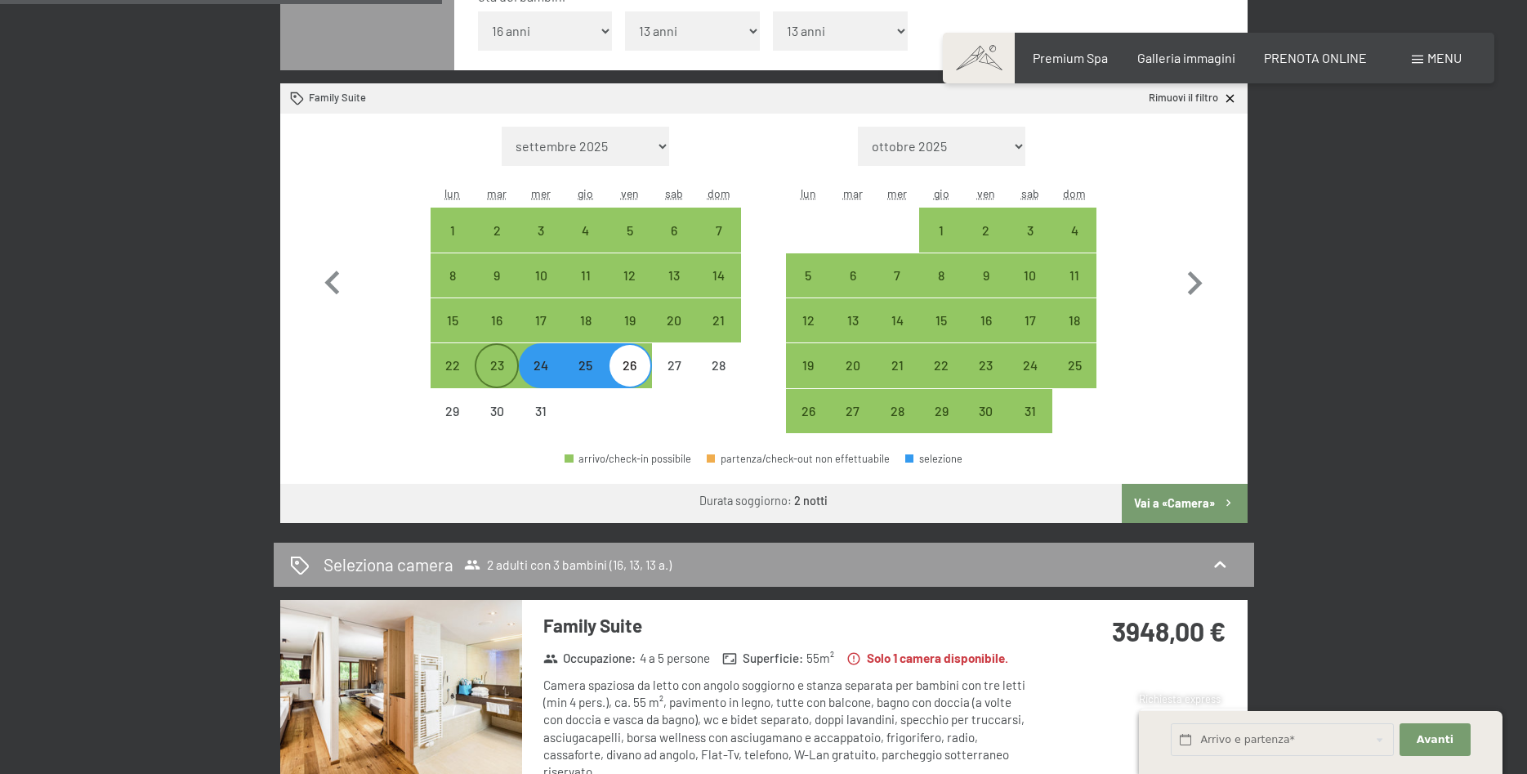
click at [490, 370] on div "23" at bounding box center [496, 379] width 41 height 41
select select "[DATE]"
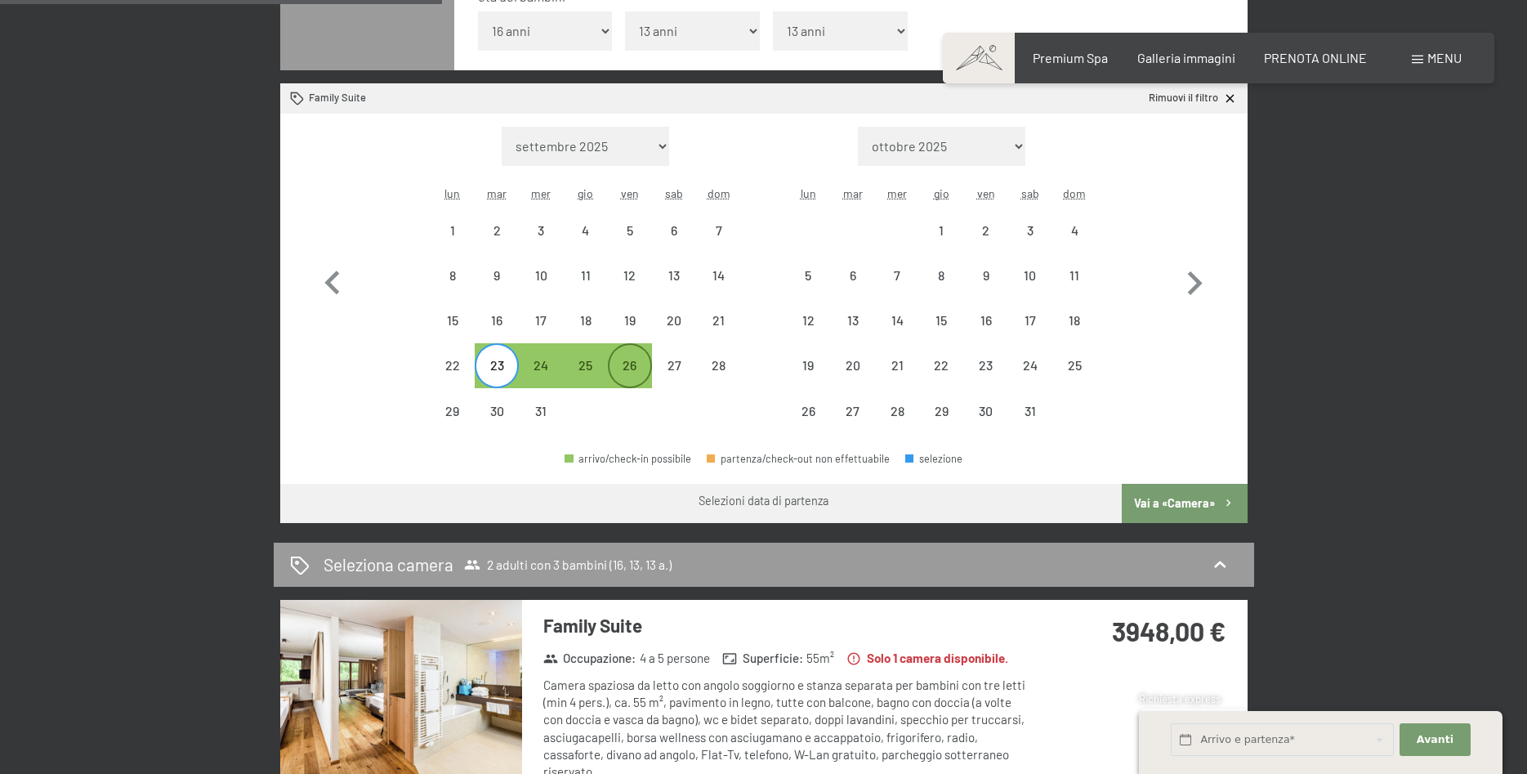
click at [632, 363] on div "26" at bounding box center [629, 379] width 41 height 41
select select "[DATE]"
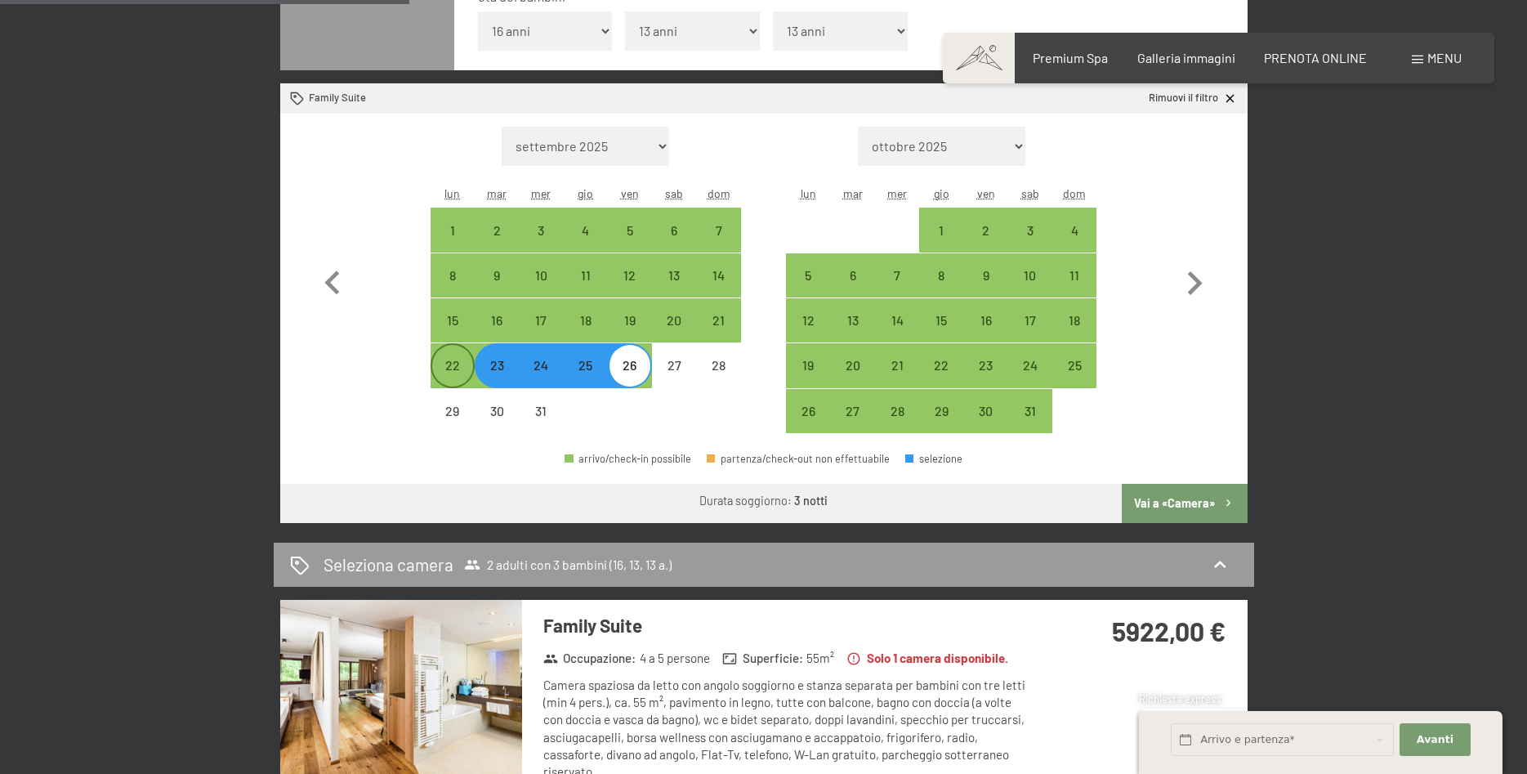
click at [453, 378] on div "22" at bounding box center [452, 379] width 41 height 41
select select "[DATE]"
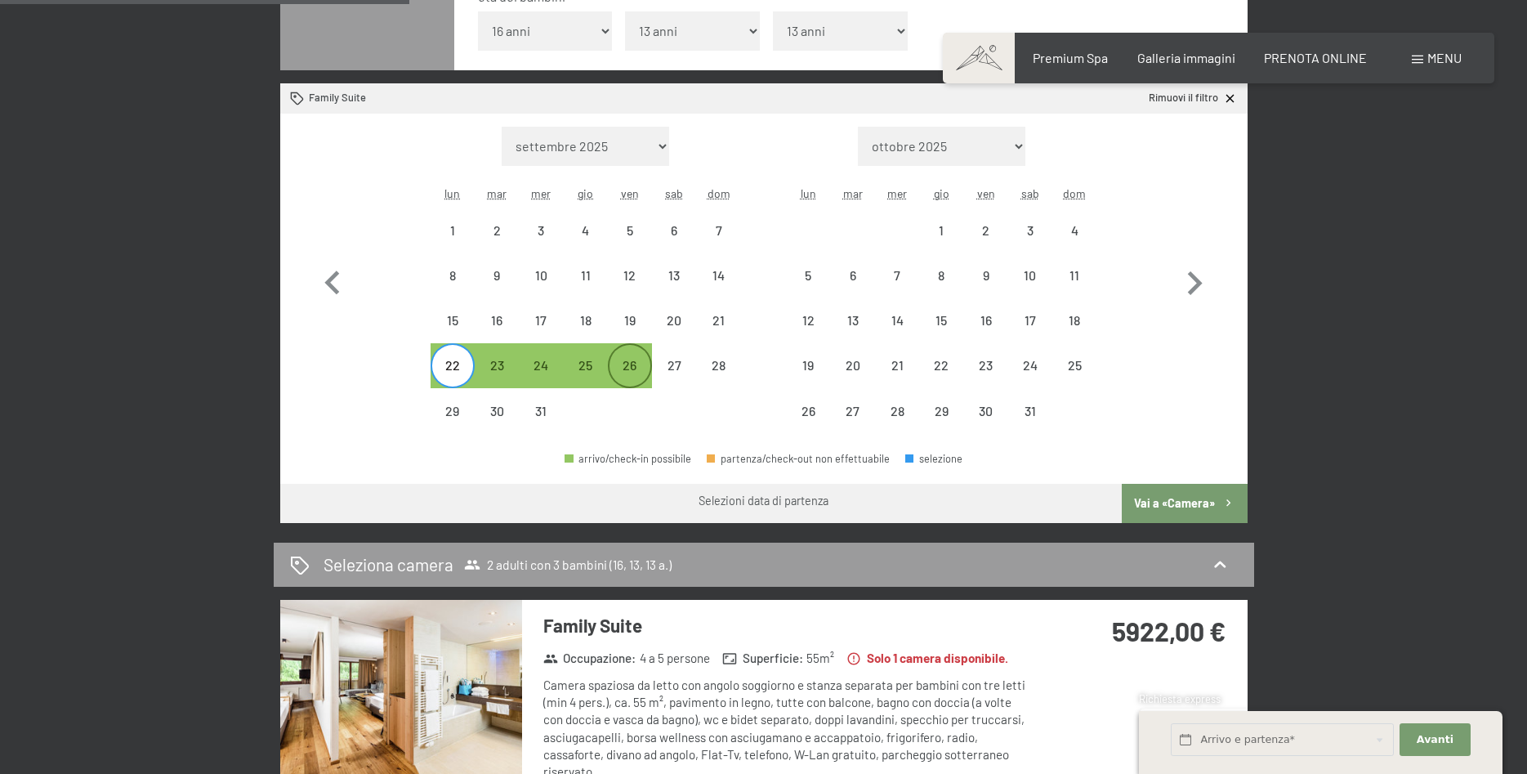
click at [627, 369] on div "26" at bounding box center [629, 379] width 41 height 41
select select "[DATE]"
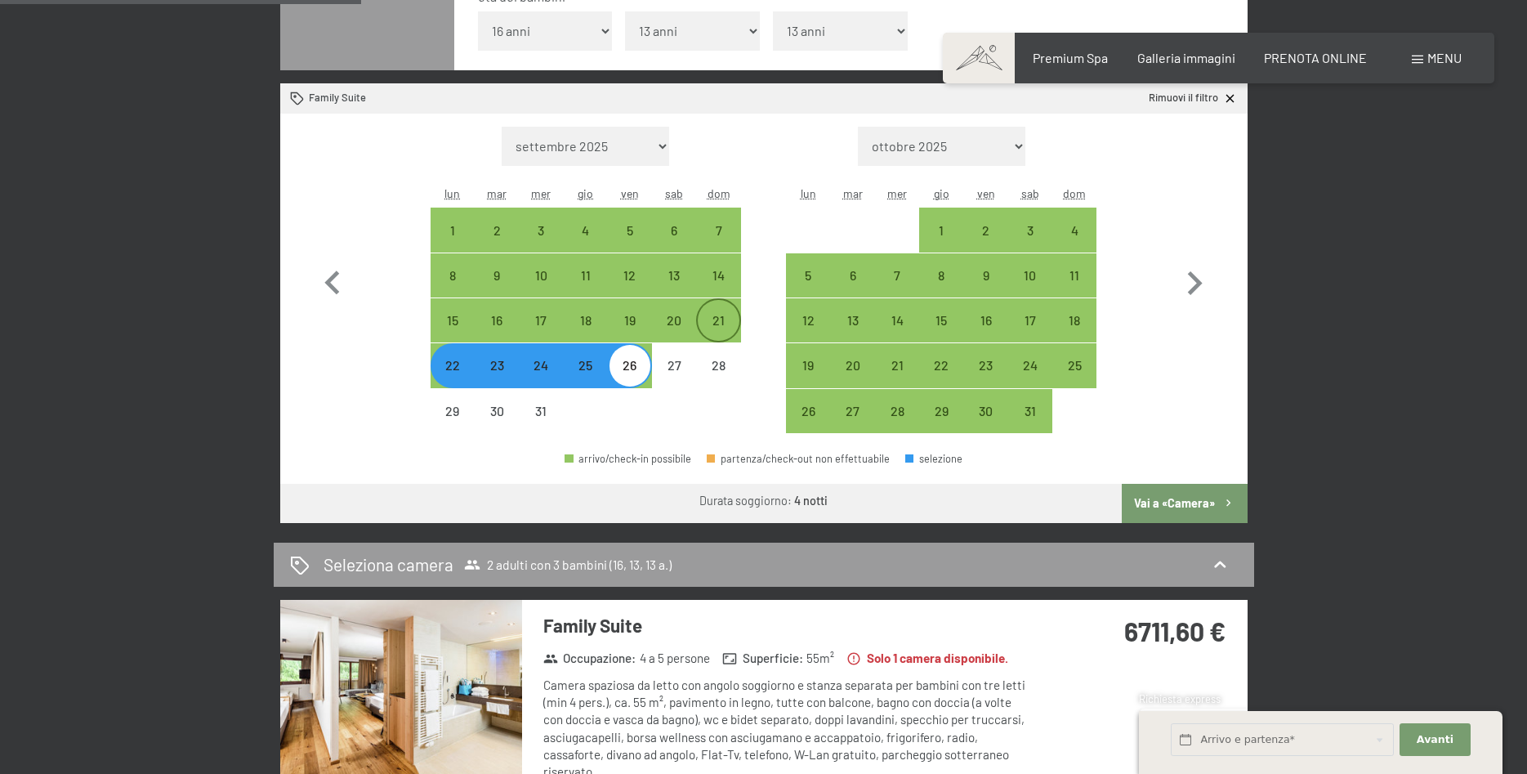
click at [714, 325] on div "21" at bounding box center [718, 334] width 41 height 41
select select "[DATE]"
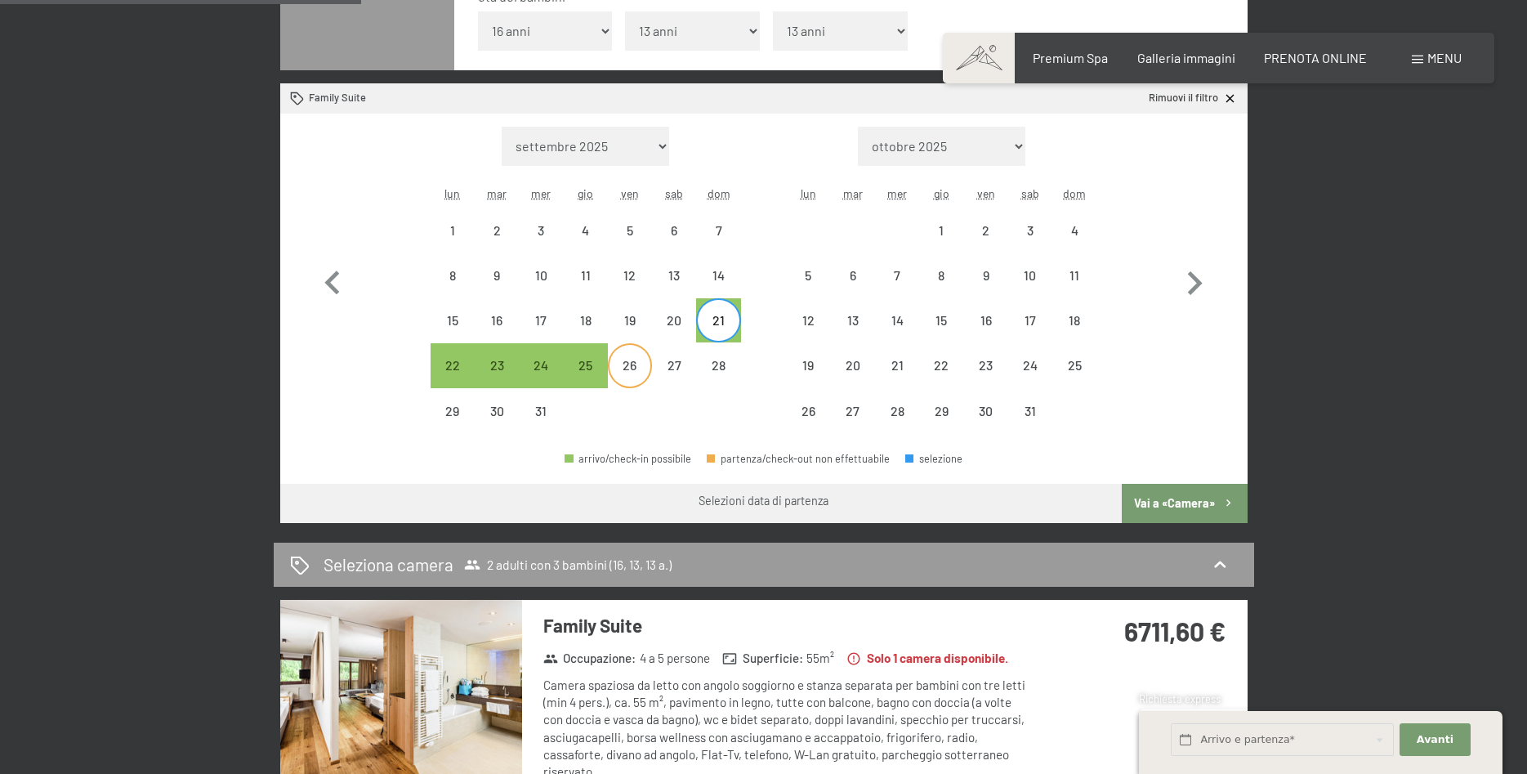
click at [612, 362] on div "26" at bounding box center [629, 379] width 41 height 41
select select "[DATE]"
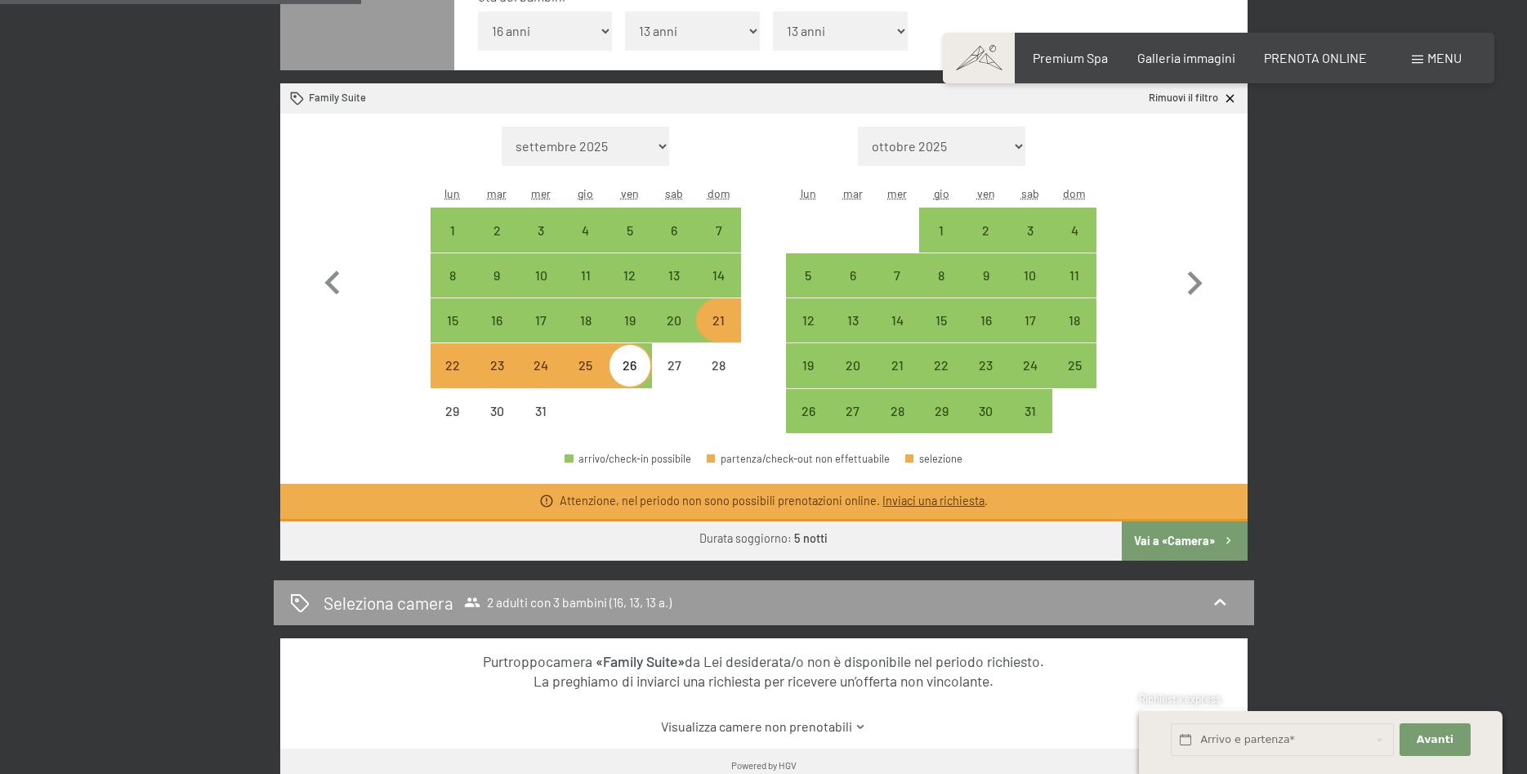
click at [723, 320] on div "21" at bounding box center [718, 334] width 41 height 41
select select "[DATE]"
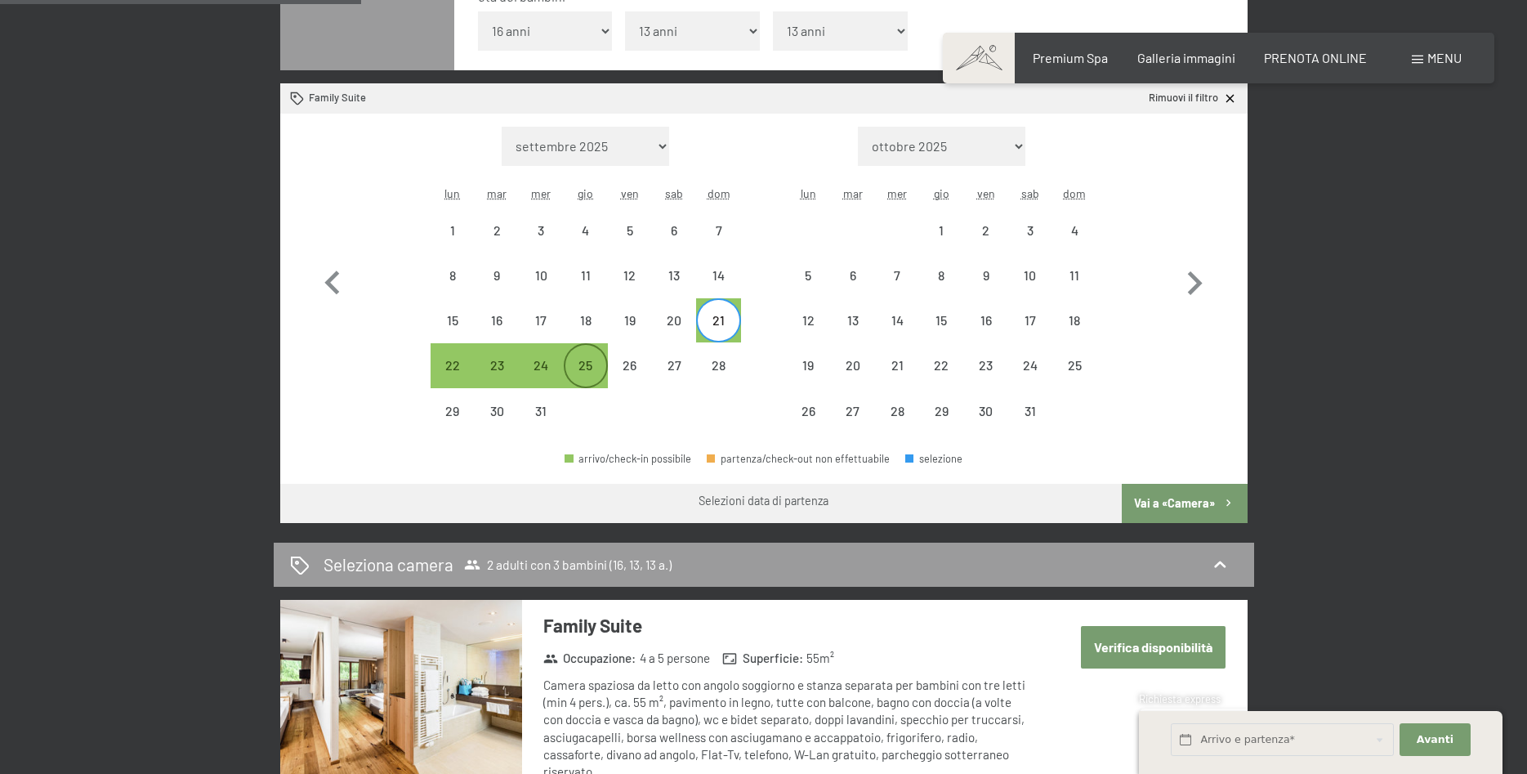
click at [582, 376] on div "25" at bounding box center [585, 379] width 41 height 41
select select "[DATE]"
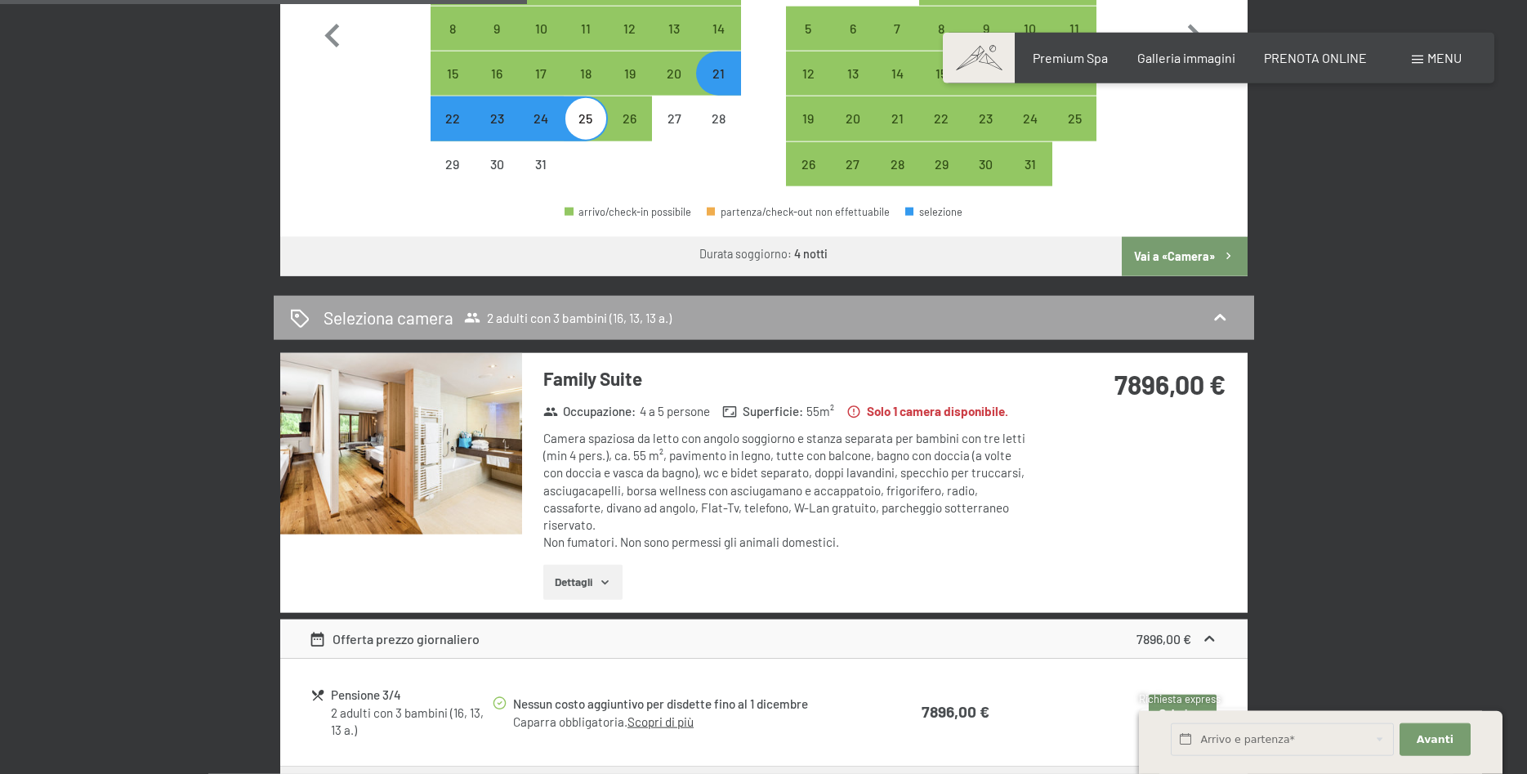
scroll to position [742, 0]
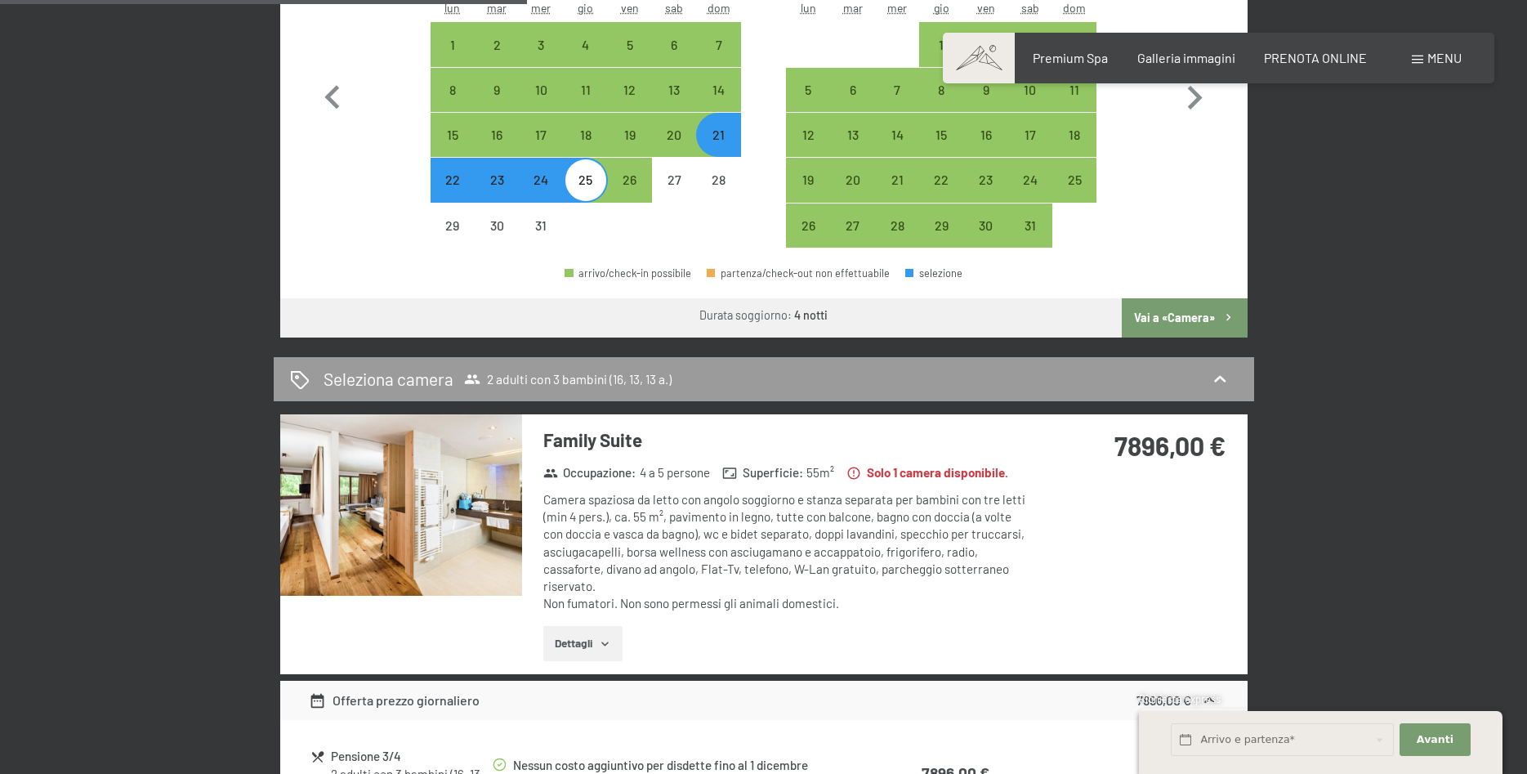
click at [723, 134] on div "21" at bounding box center [718, 148] width 41 height 41
select select "[DATE]"
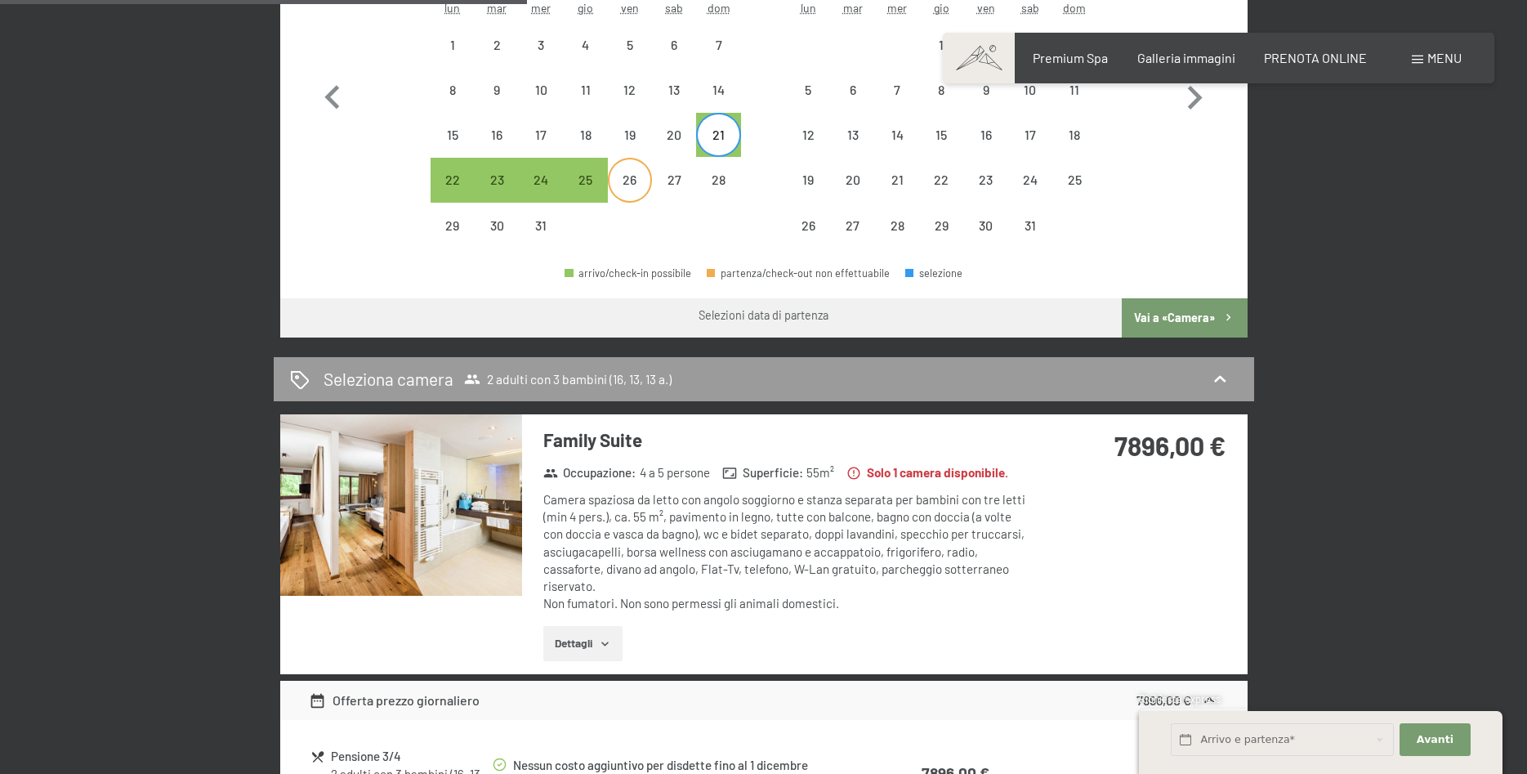
click at [631, 185] on div "26" at bounding box center [629, 193] width 41 height 41
select select "[DATE]"
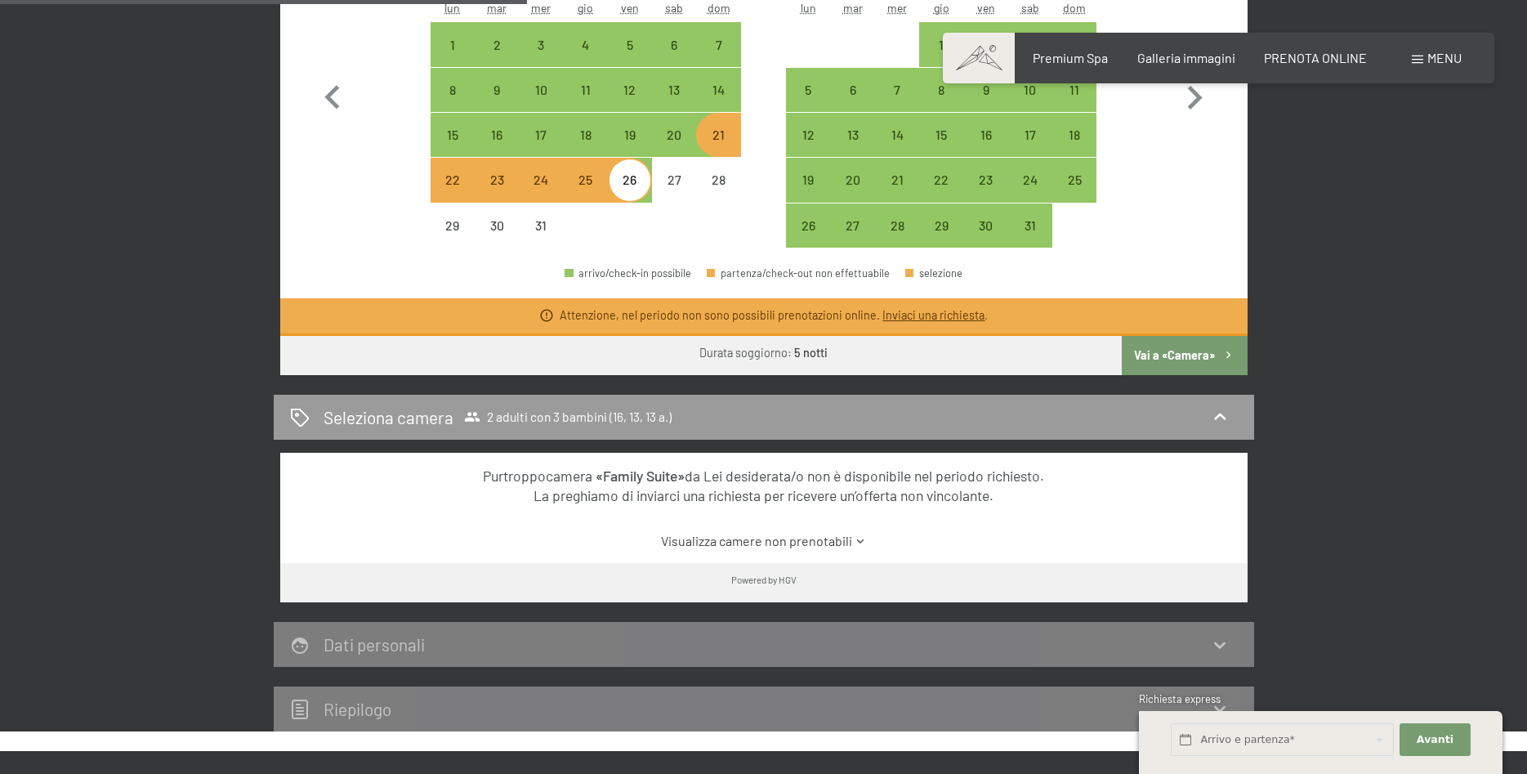
click at [723, 149] on div "21" at bounding box center [718, 148] width 41 height 41
select select "[DATE]"
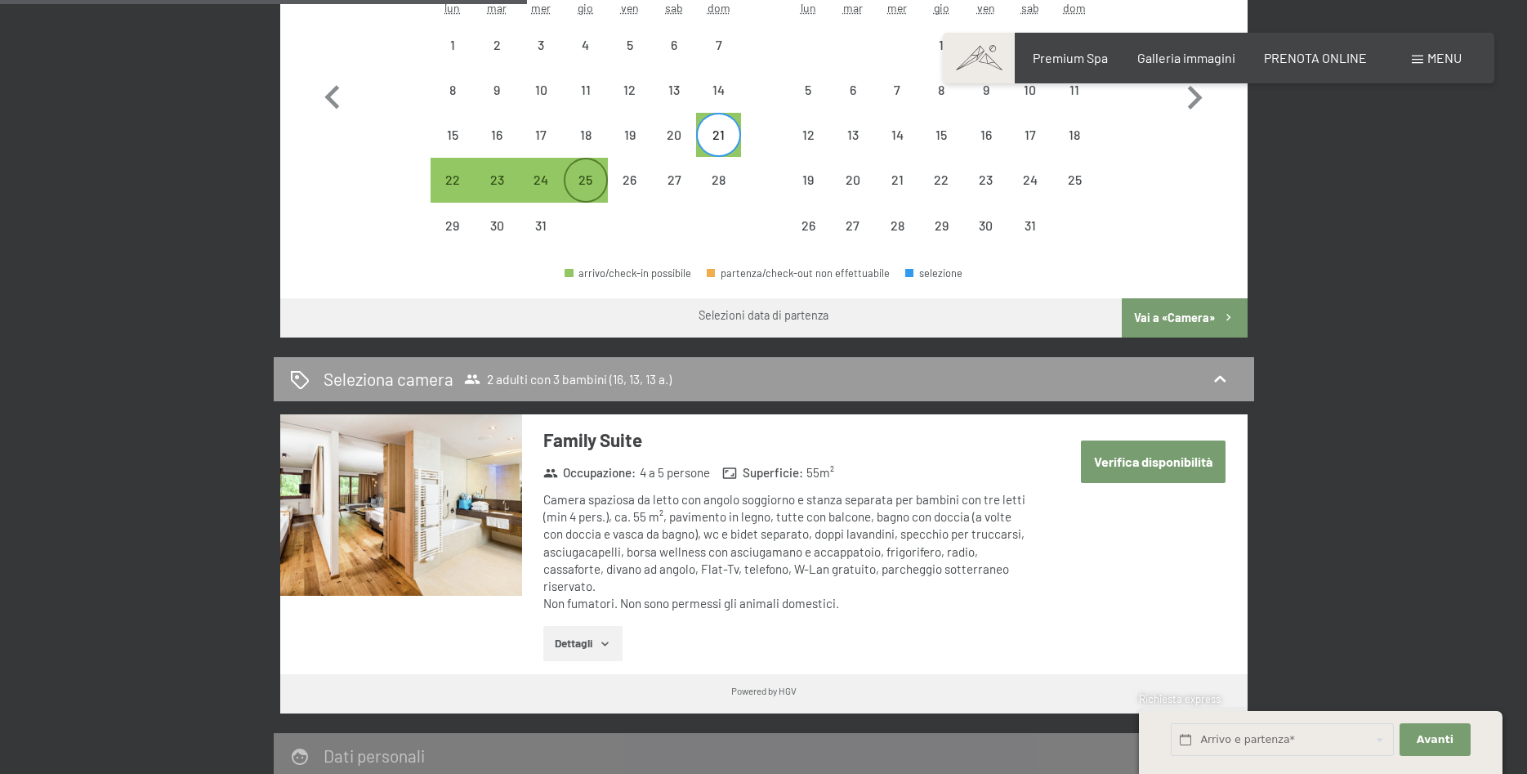
click at [586, 197] on div "25" at bounding box center [585, 193] width 41 height 41
select select "[DATE]"
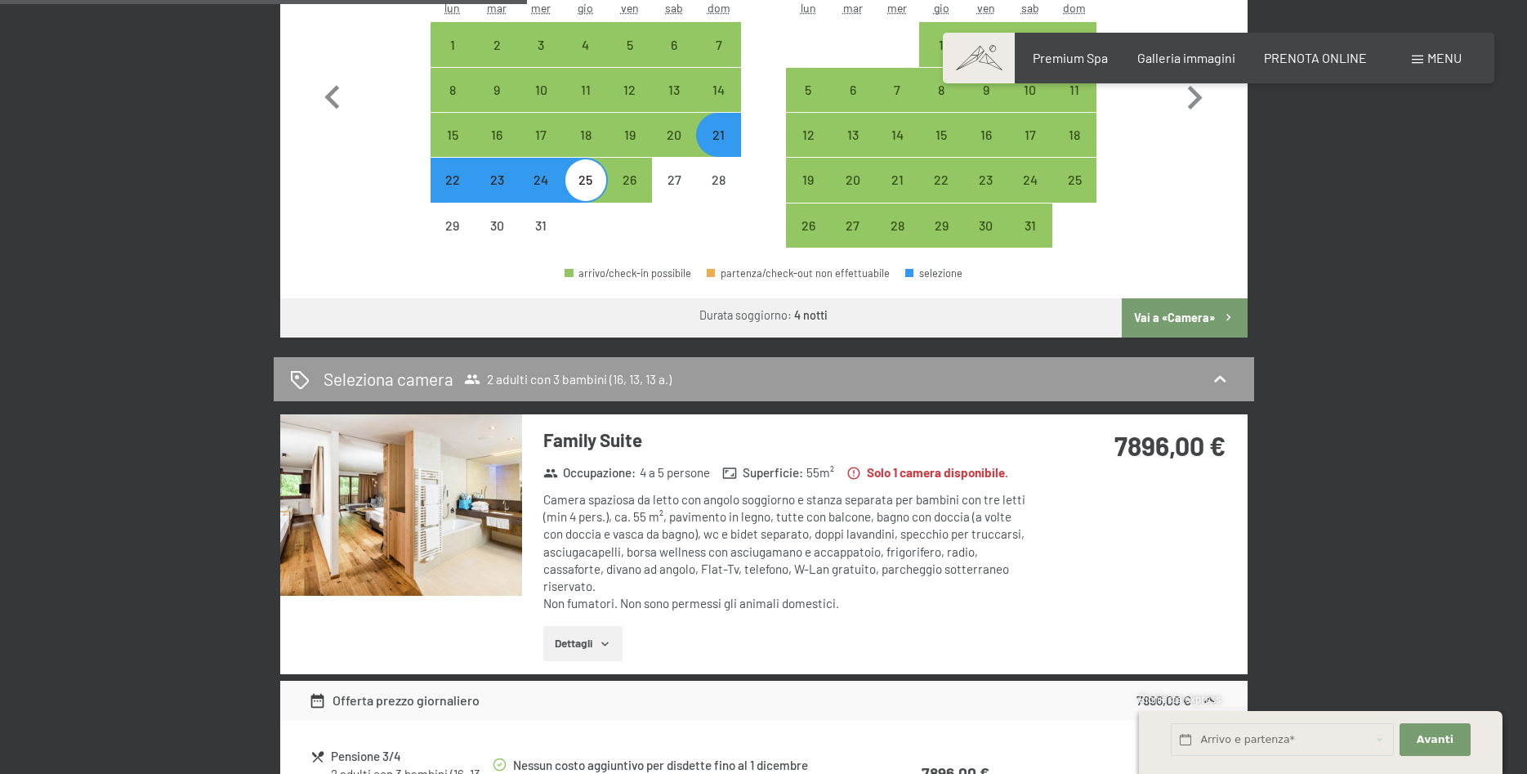
click at [711, 138] on div "21" at bounding box center [718, 148] width 41 height 41
select select "[DATE]"
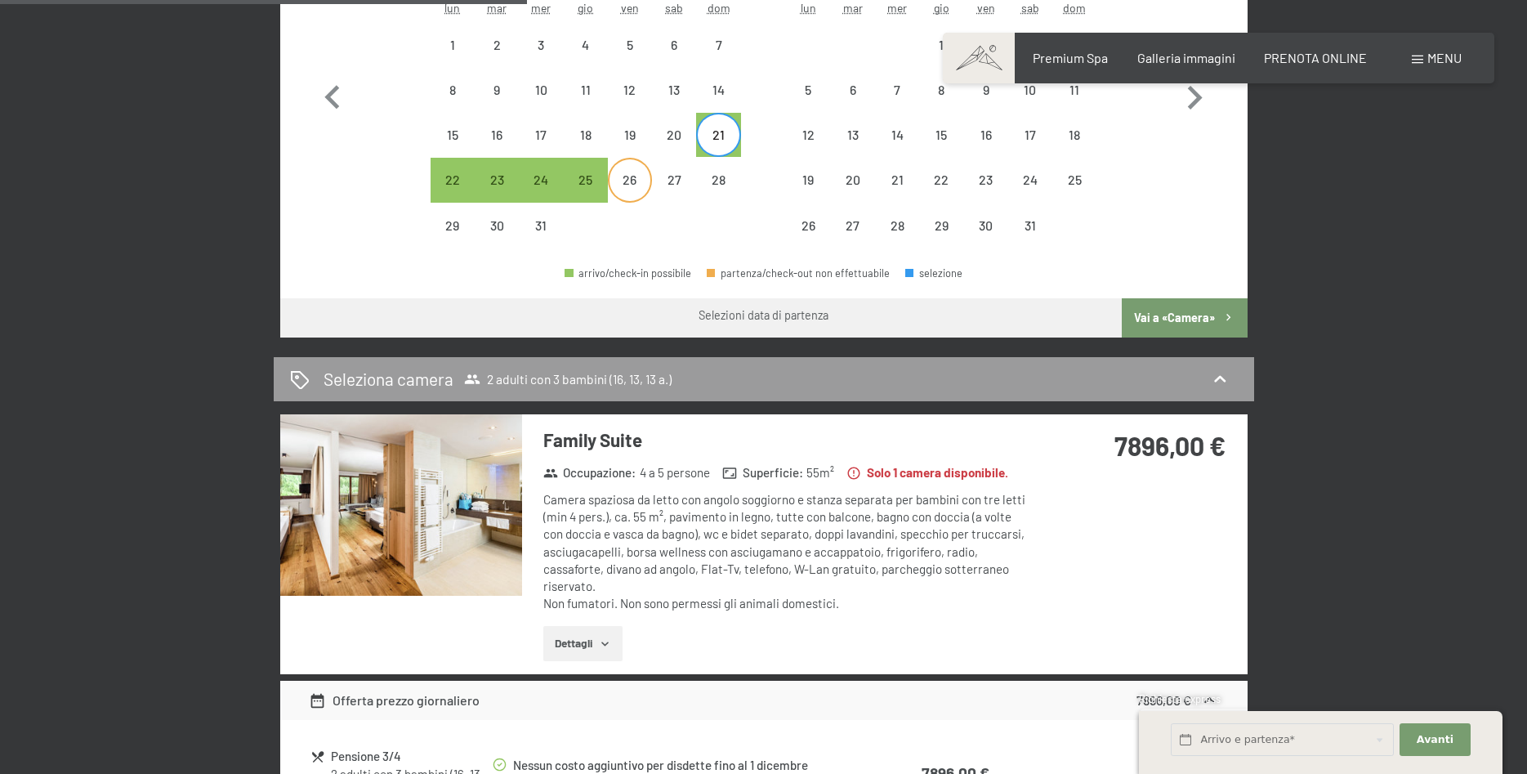
click at [634, 180] on div "26" at bounding box center [629, 193] width 41 height 41
select select "[DATE]"
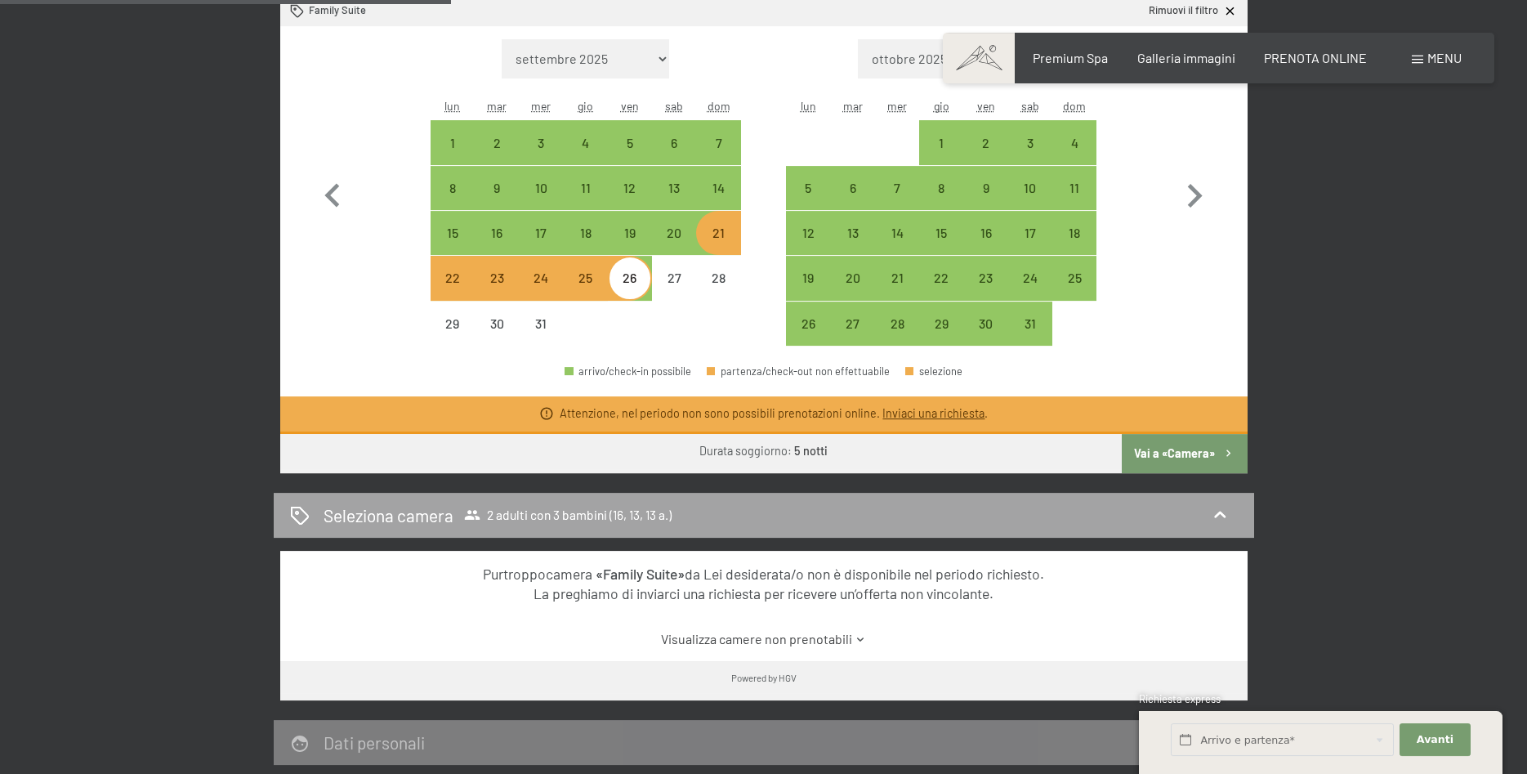
scroll to position [556, 0]
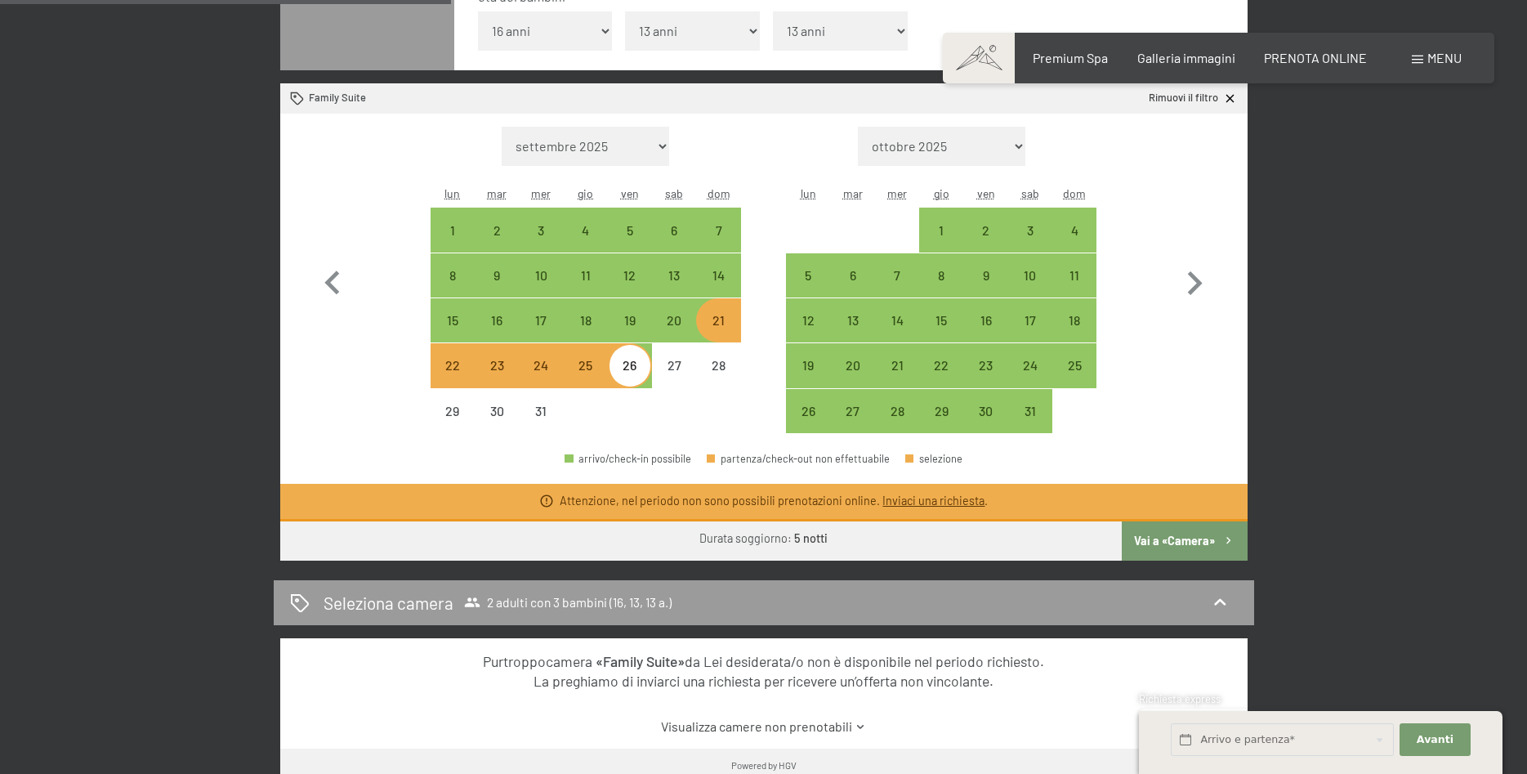
click at [546, 386] on div "24" at bounding box center [540, 379] width 41 height 41
select select "[DATE]"
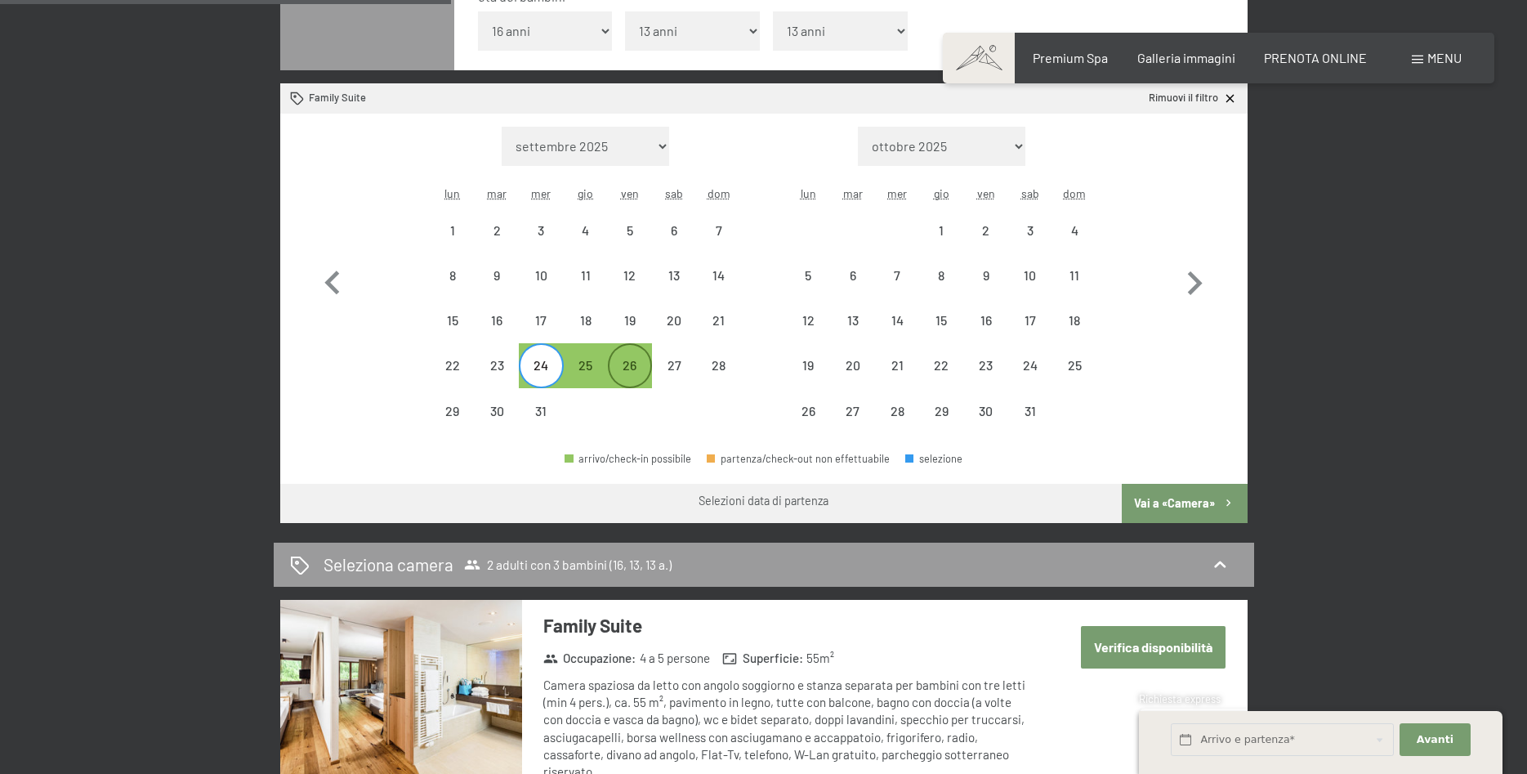
click at [627, 381] on div "26" at bounding box center [629, 379] width 41 height 41
select select "[DATE]"
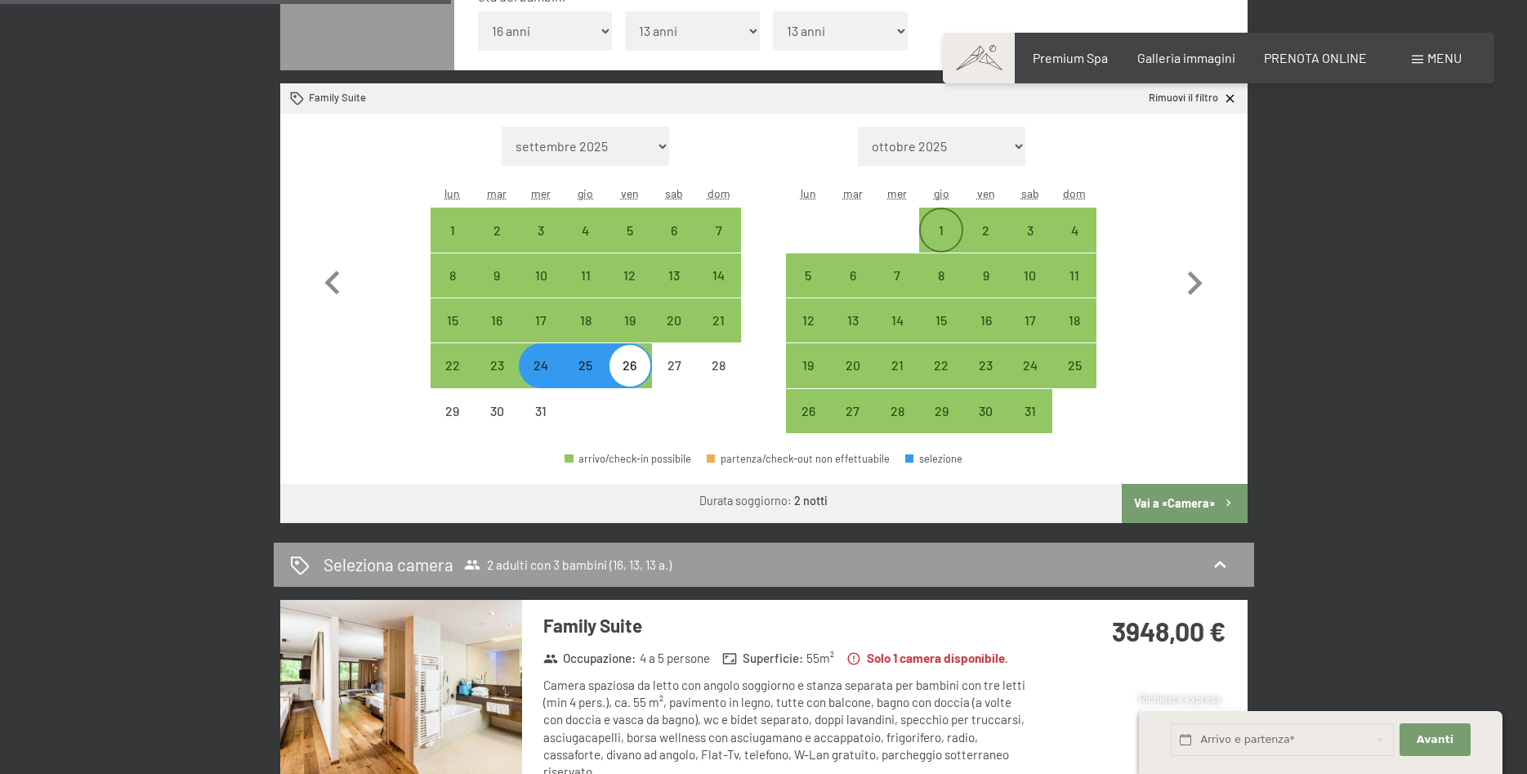
click at [939, 233] on div "1" at bounding box center [941, 244] width 41 height 41
select select "[DATE]"
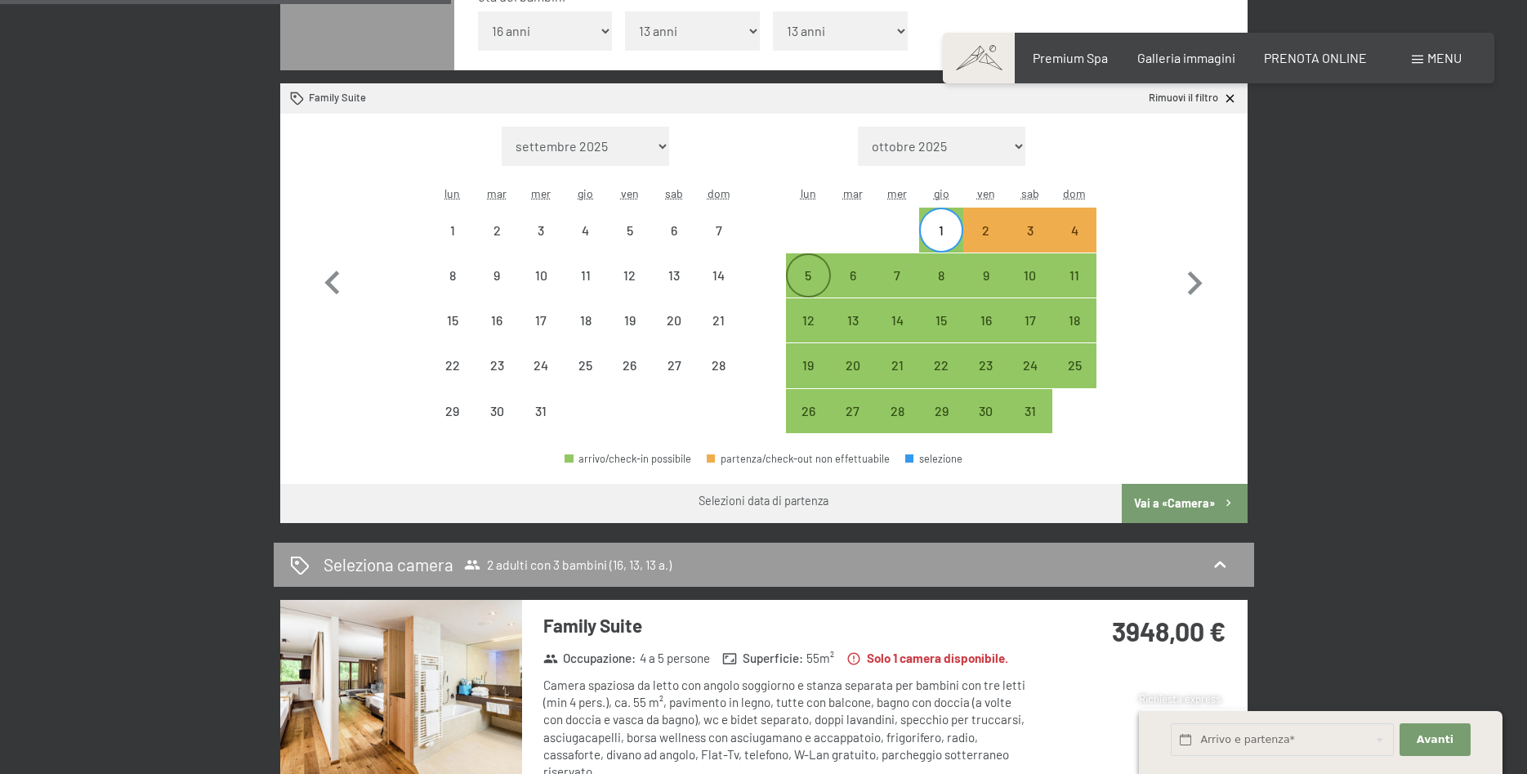
click at [807, 270] on div "5" at bounding box center [807, 289] width 41 height 41
select select "[DATE]"
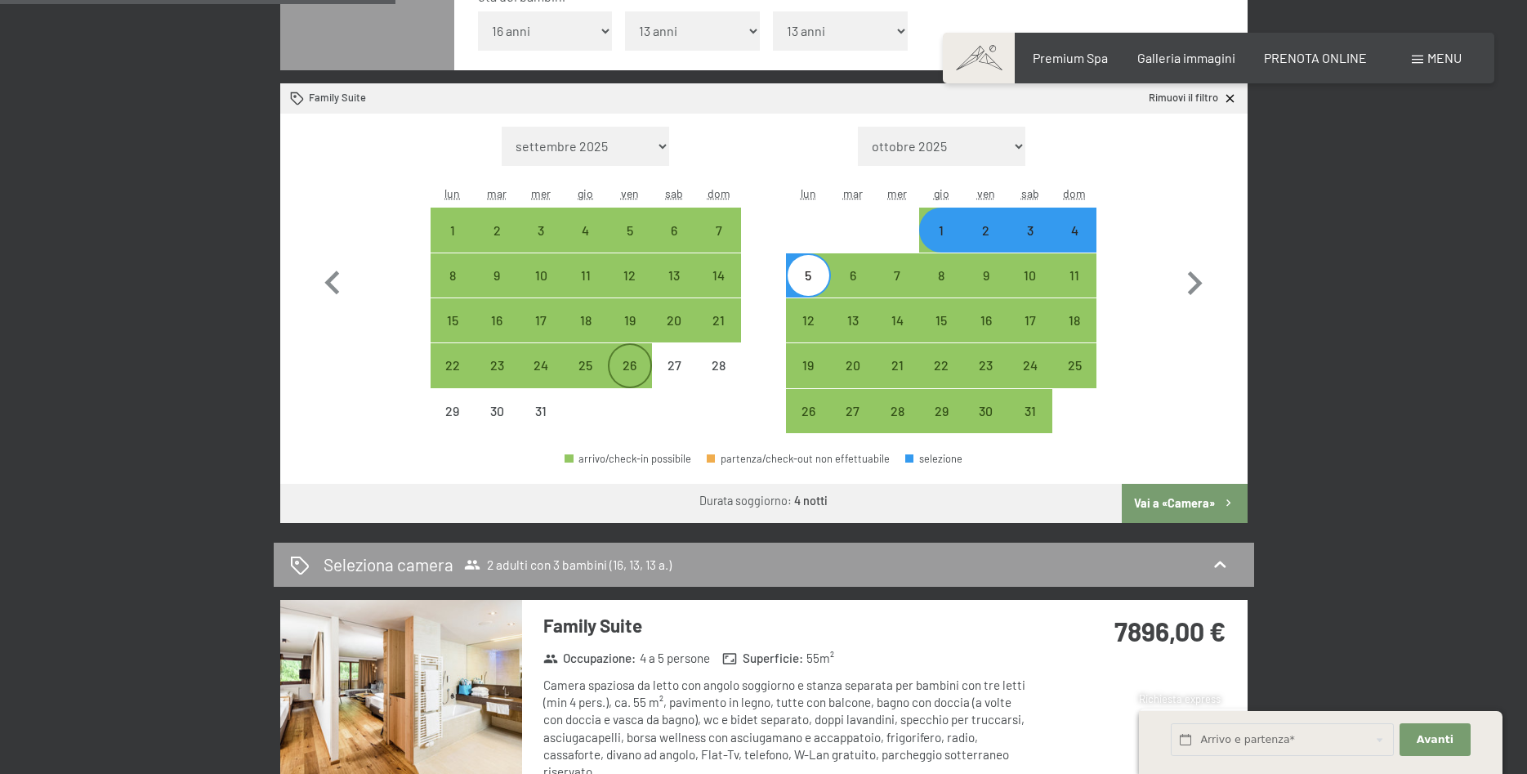
click at [613, 360] on div "26" at bounding box center [629, 379] width 41 height 41
select select "[DATE]"
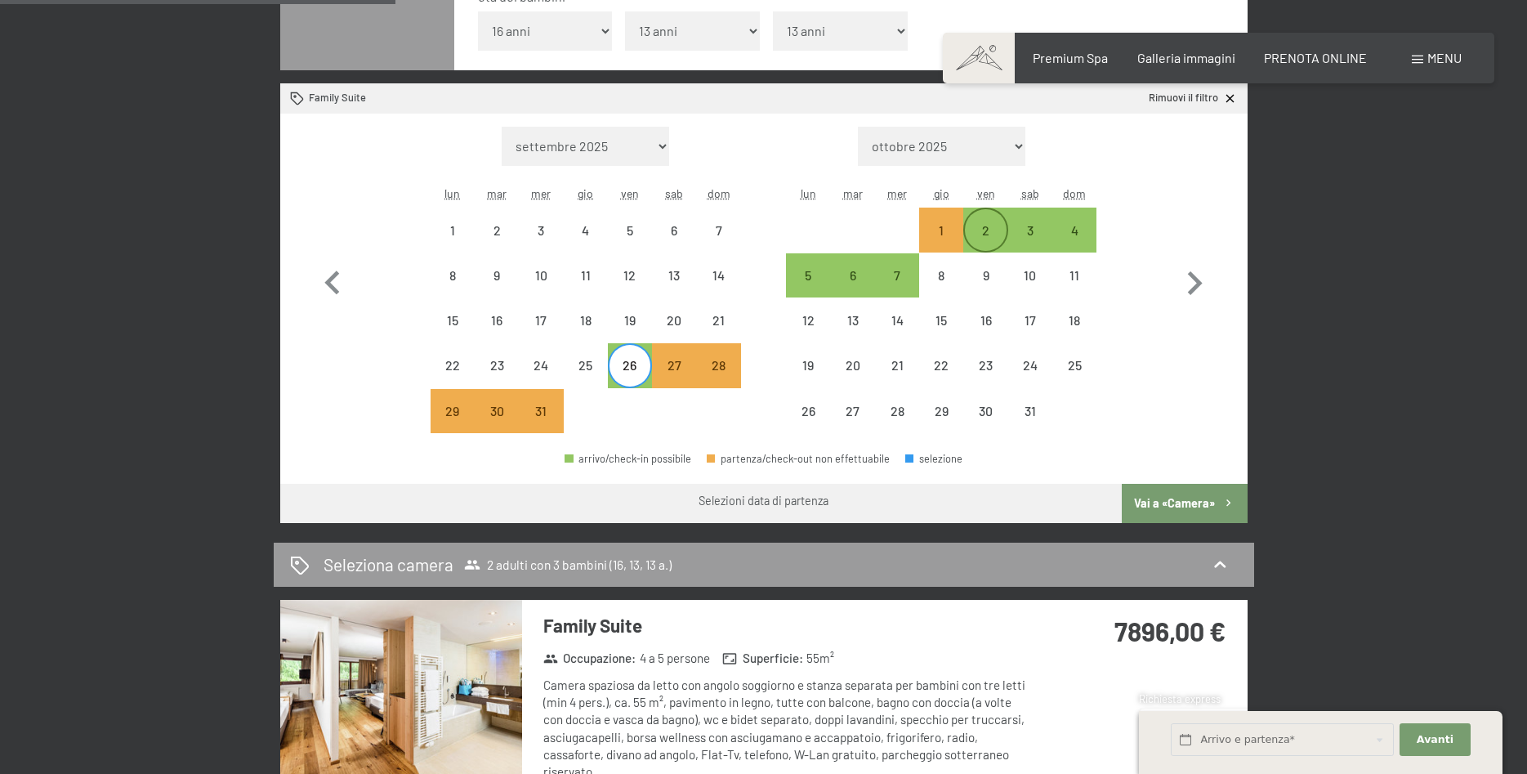
click at [980, 221] on div "2" at bounding box center [985, 229] width 41 height 41
select select "[DATE]"
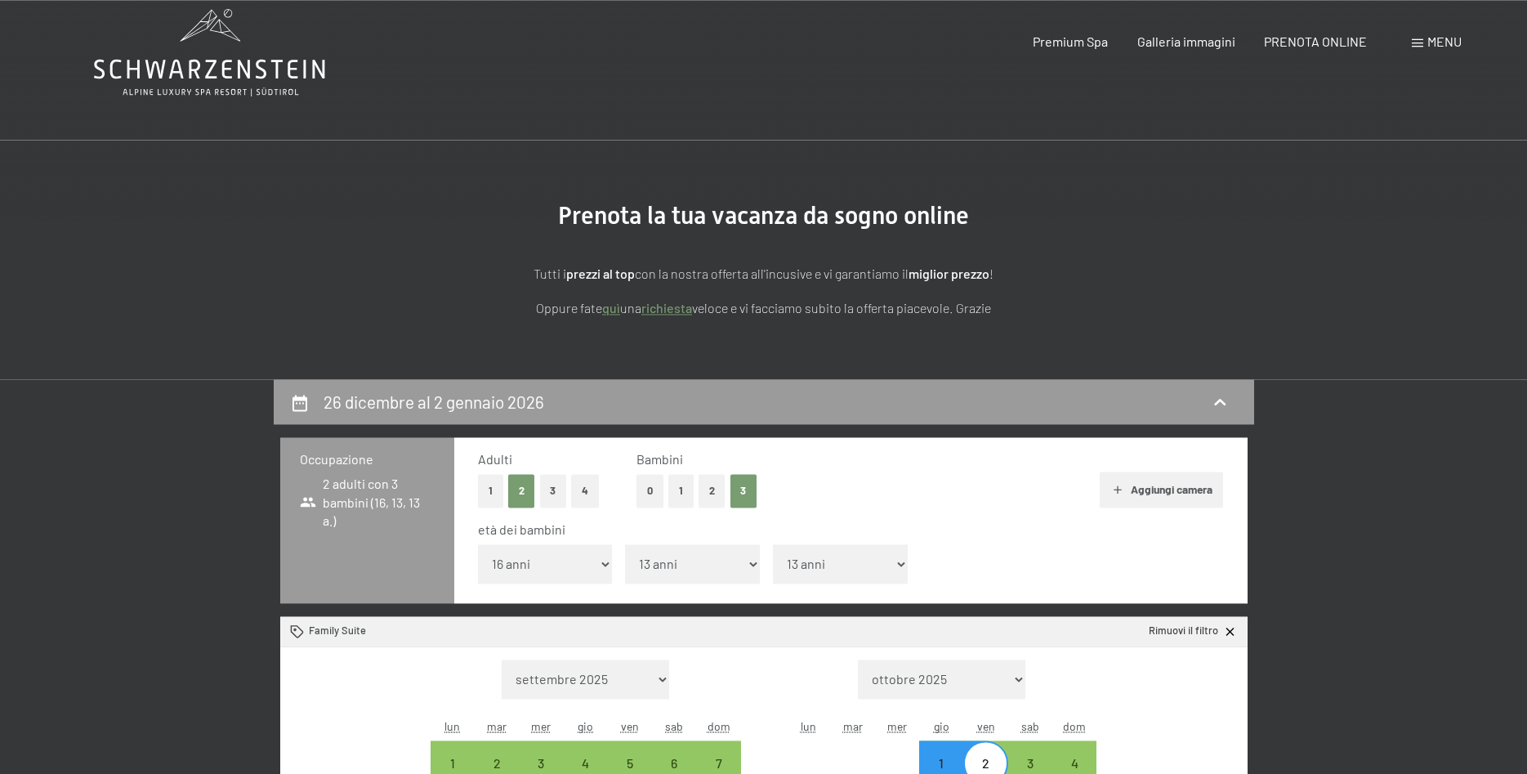
scroll to position [0, 0]
